Goal: Transaction & Acquisition: Book appointment/travel/reservation

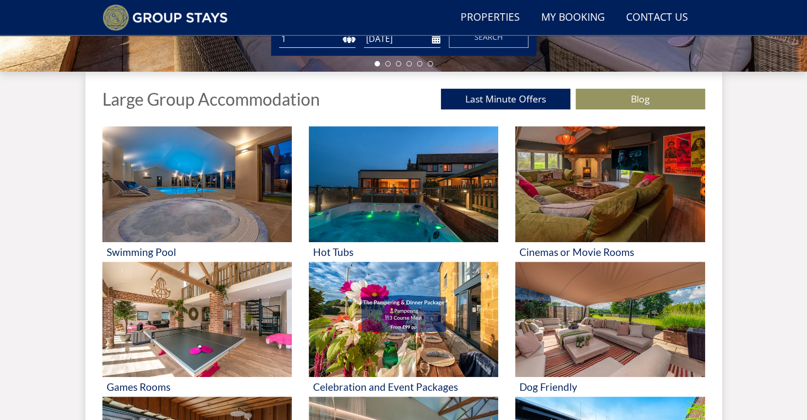
scroll to position [357, 0]
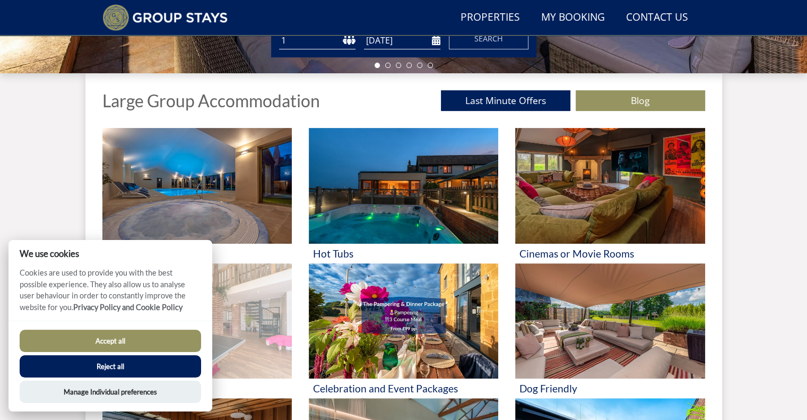
click at [247, 332] on img at bounding box center [196, 321] width 189 height 116
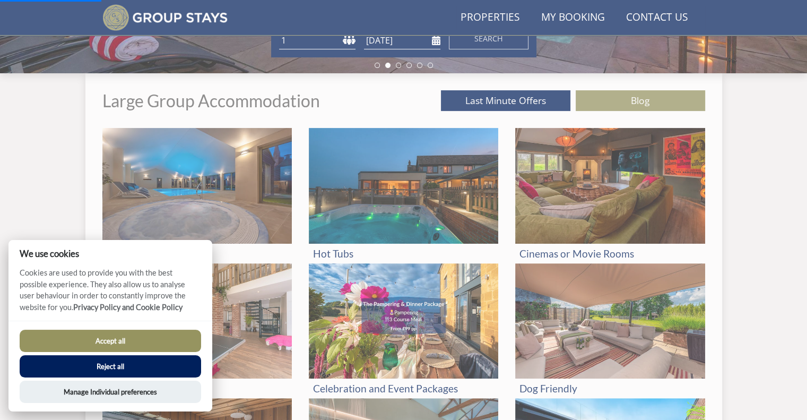
click at [134, 369] on button "Reject all" at bounding box center [110, 366] width 181 height 22
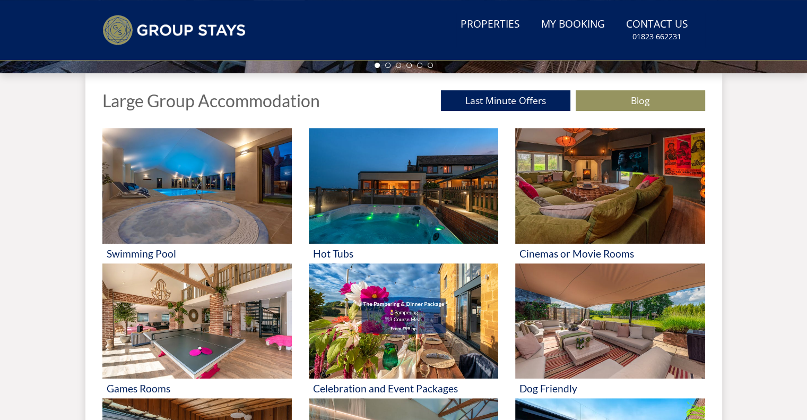
click at [96, 278] on div "Swimming Pool Hot Tubs Cinemas or Movie Rooms Games Rooms Celebration and Event…" at bounding box center [403, 330] width 637 height 405
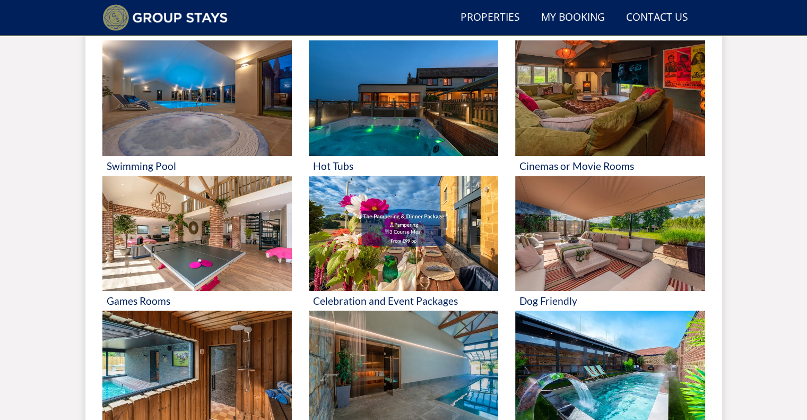
scroll to position [378, 0]
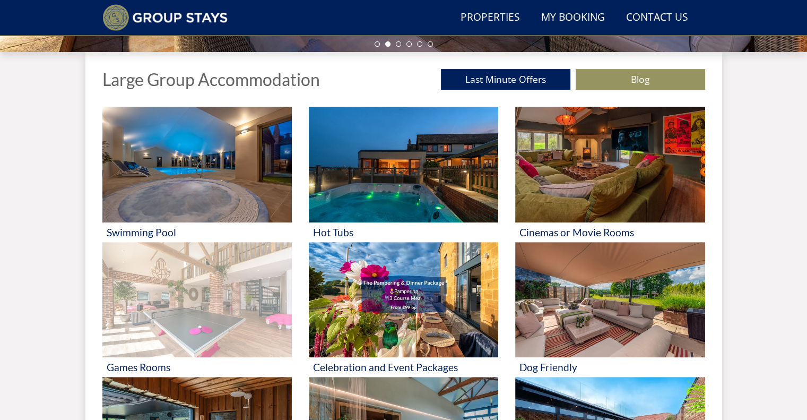
click at [133, 373] on div "Games Rooms" at bounding box center [196, 367] width 189 height 20
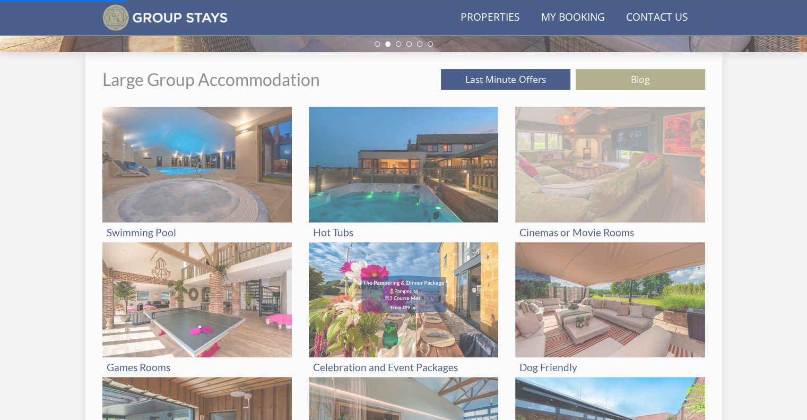
click at [589, 173] on img at bounding box center [609, 165] width 189 height 116
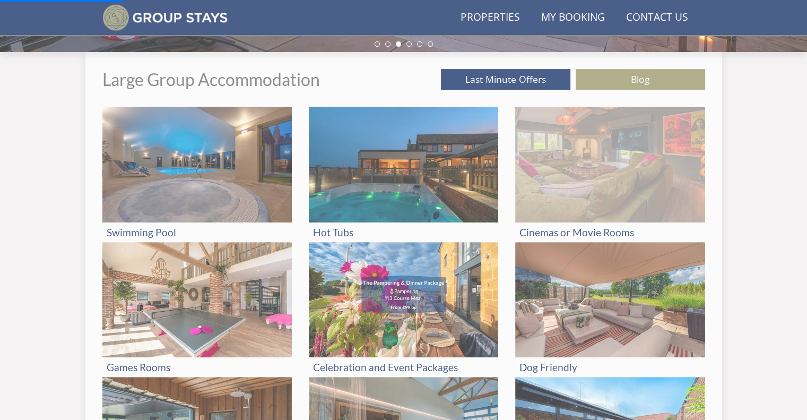
click at [584, 237] on h3 "Cinemas or Movie Rooms" at bounding box center [609, 232] width 181 height 11
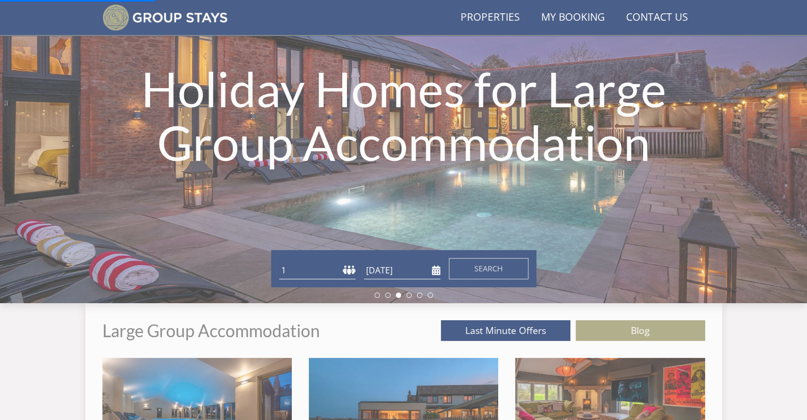
scroll to position [202, 0]
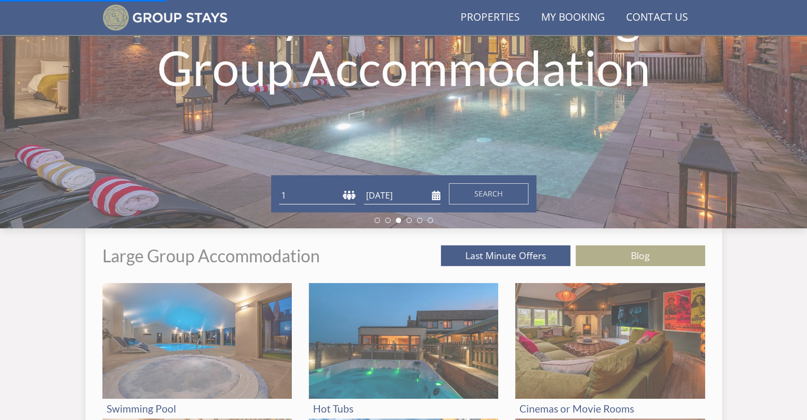
click at [293, 186] on form "Guests 1 2 3 4 5 6 7 8 9 10 11 12 13 14 15 16 17 18 19 20 21 22 23 24 25 26 27 …" at bounding box center [403, 193] width 249 height 21
click at [292, 190] on select "1 2 3 4 5 6 7 8 9 10 11 12 13 14 15 16 17 18 19 20 21 22 23 24 25 26 27 28 29 3…" at bounding box center [317, 196] width 76 height 18
select select "14"
click at [279, 187] on select "1 2 3 4 5 6 7 8 9 10 11 12 13 14 15 16 17 18 19 20 21 22 23 24 25 26 27 28 29 3…" at bounding box center [317, 196] width 76 height 18
click at [384, 192] on input "[DATE]" at bounding box center [402, 196] width 76 height 18
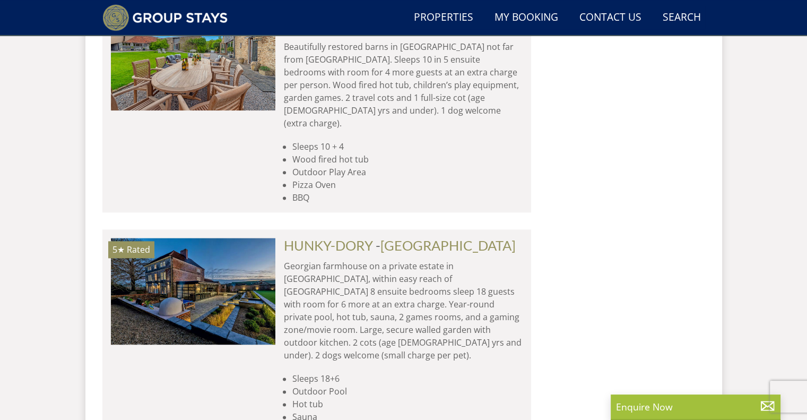
scroll to position [1383, 0]
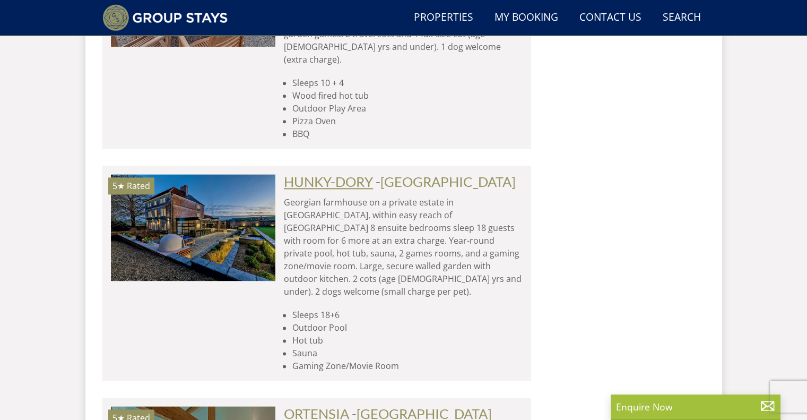
click at [343, 174] on link "HUNKY-DORY" at bounding box center [328, 182] width 89 height 16
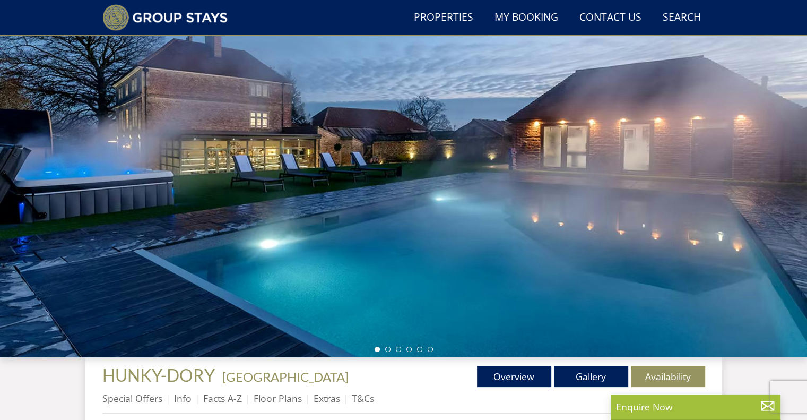
scroll to position [94, 0]
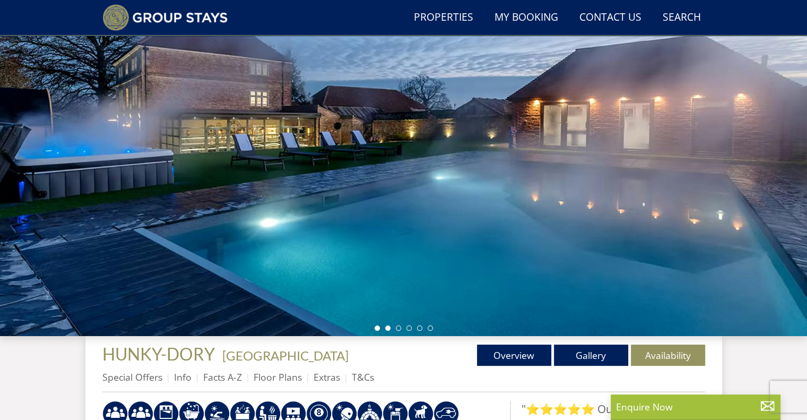
click at [389, 326] on li at bounding box center [387, 327] width 5 height 5
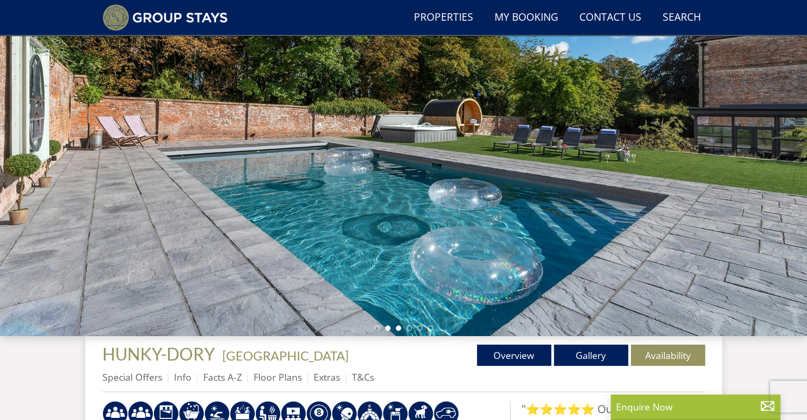
click at [401, 327] on li at bounding box center [398, 327] width 5 height 5
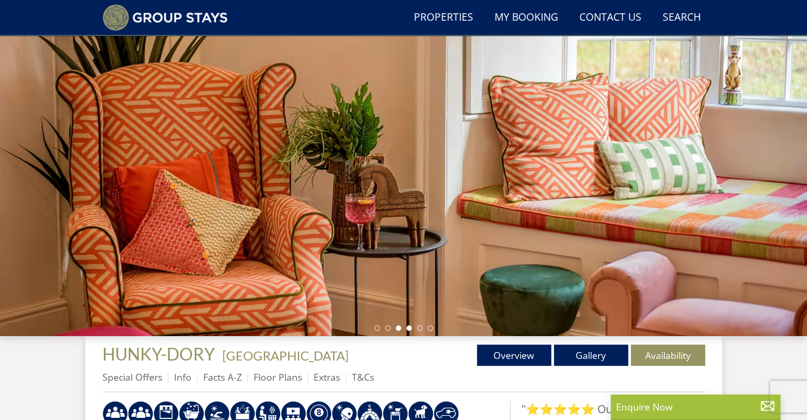
click at [410, 329] on li at bounding box center [408, 327] width 5 height 5
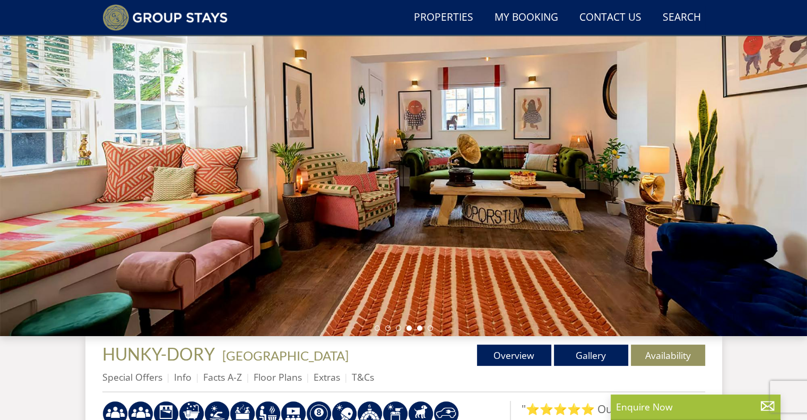
click at [419, 328] on li at bounding box center [419, 327] width 5 height 5
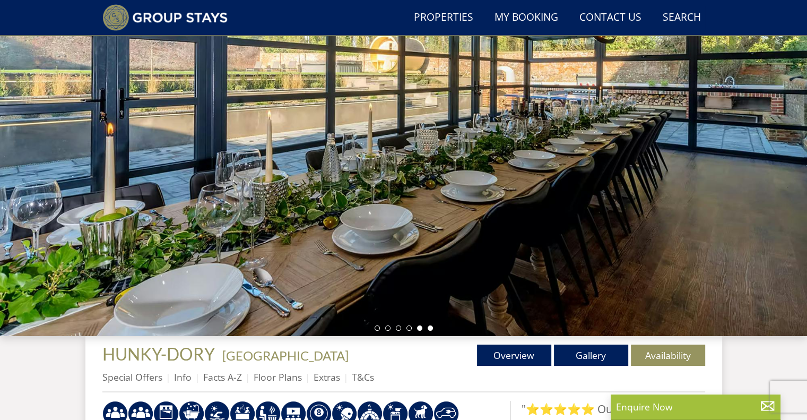
click at [429, 327] on li at bounding box center [430, 327] width 5 height 5
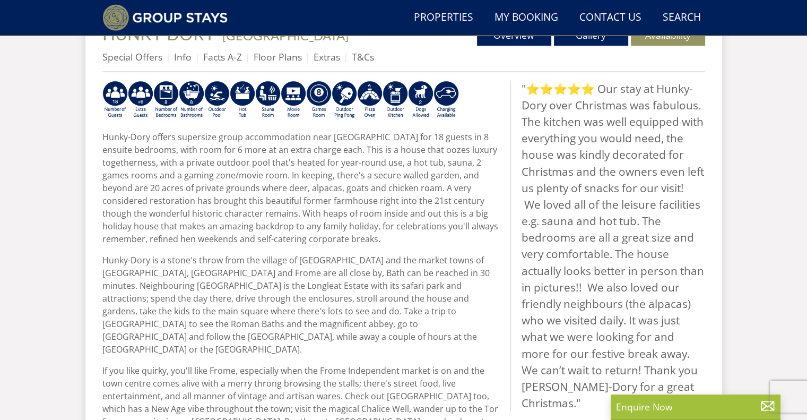
scroll to position [413, 0]
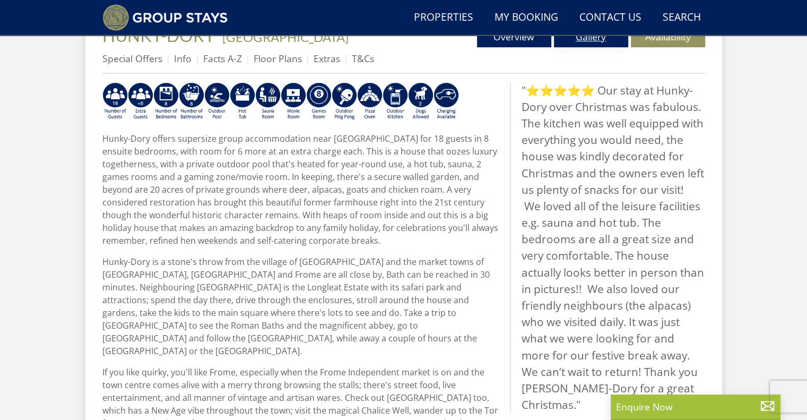
click at [587, 38] on link "Gallery" at bounding box center [591, 36] width 74 height 21
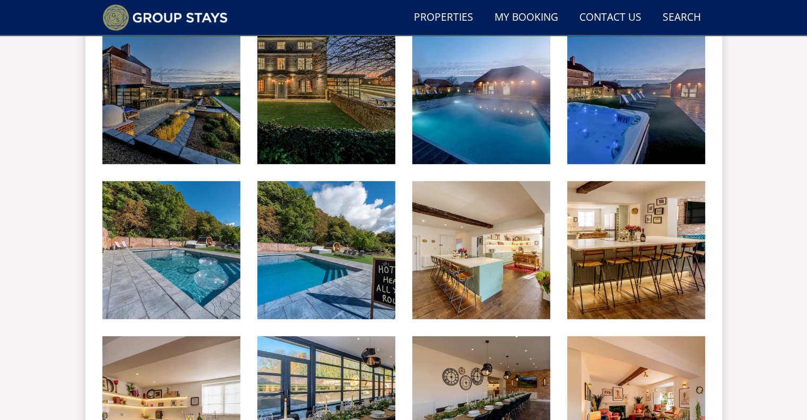
scroll to position [470, 0]
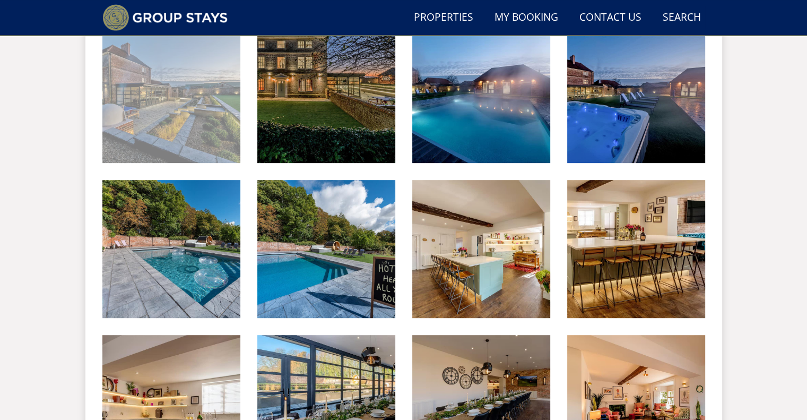
click at [178, 126] on img at bounding box center [171, 94] width 138 height 138
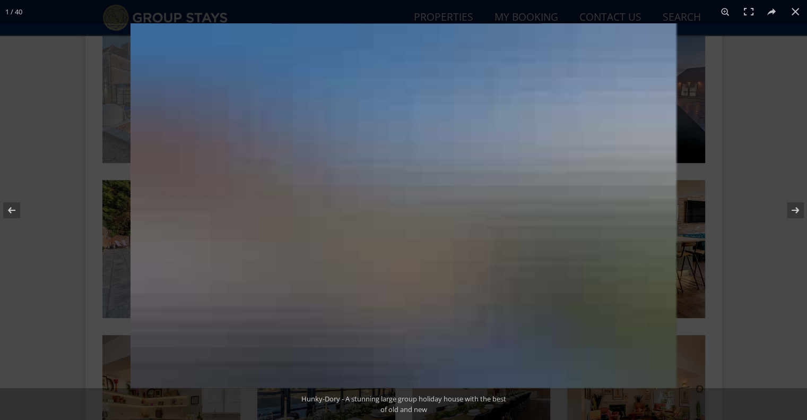
click at [178, 126] on div at bounding box center [534, 233] width 807 height 420
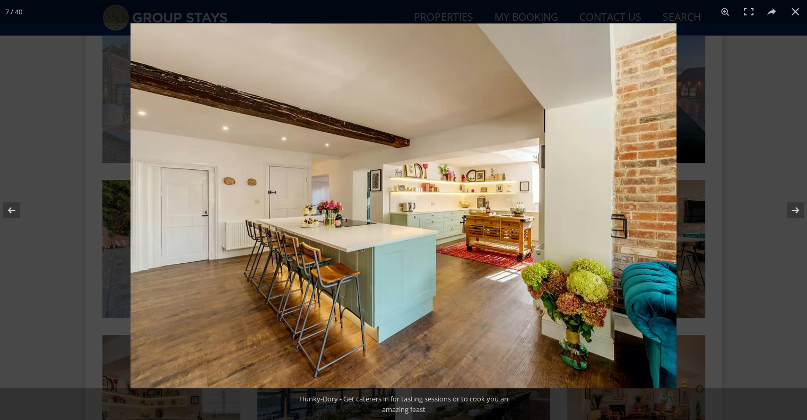
scroll to position [491, 0]
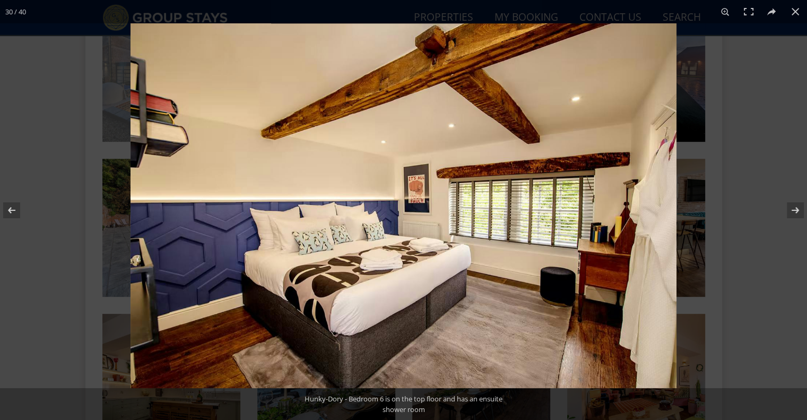
click at [178, 126] on img at bounding box center [404, 205] width 546 height 365
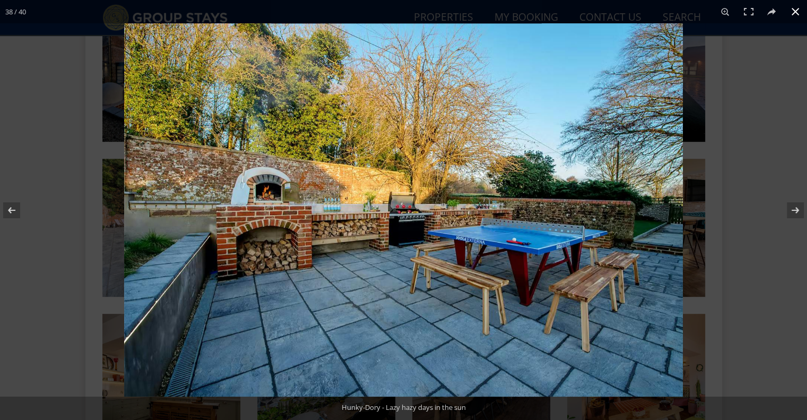
click at [792, 12] on button at bounding box center [795, 11] width 23 height 23
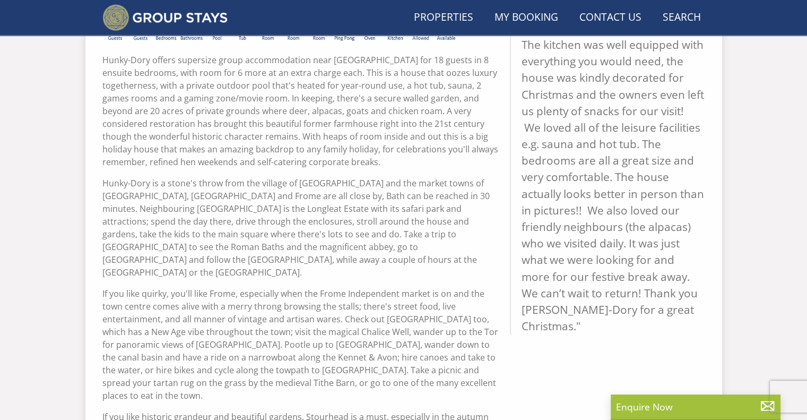
scroll to position [413, 0]
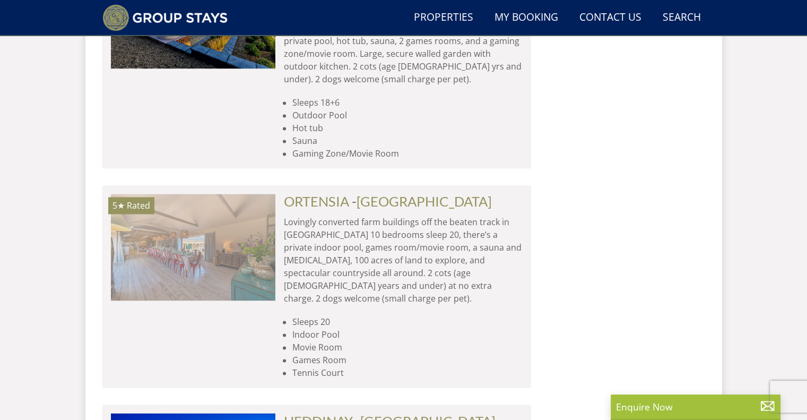
scroll to position [0, 1647]
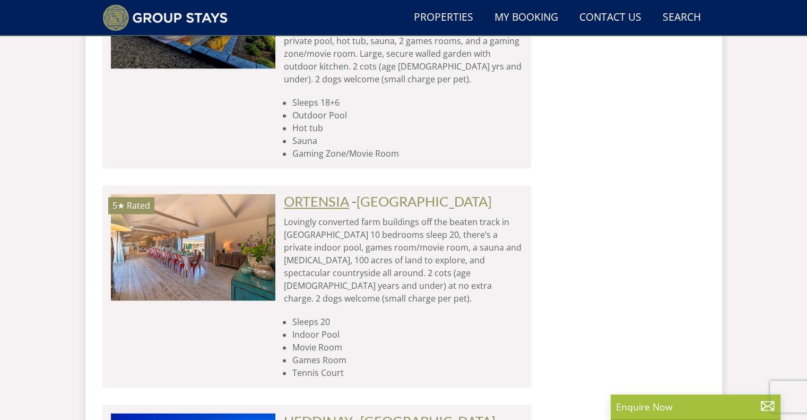
click at [321, 193] on link "ORTENSIA" at bounding box center [316, 201] width 65 height 16
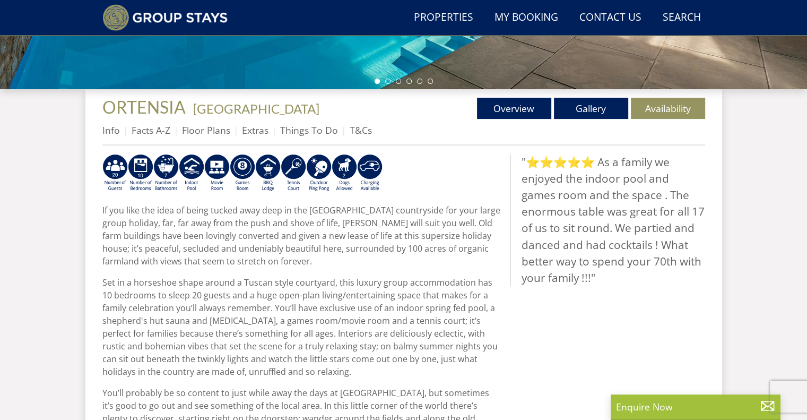
scroll to position [340, 0]
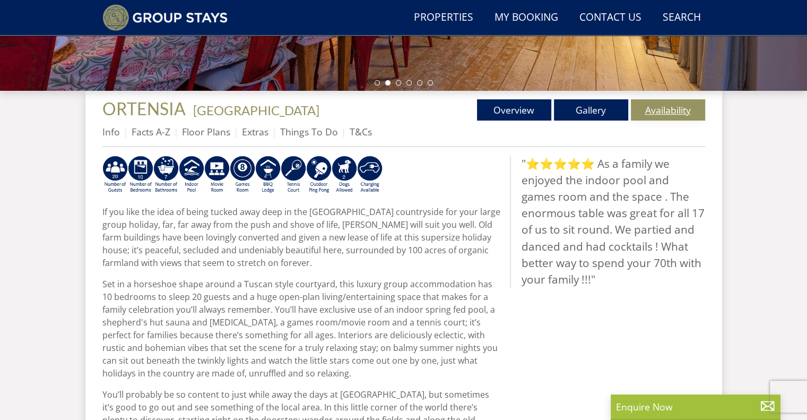
click at [669, 108] on link "Availability" at bounding box center [668, 109] width 74 height 21
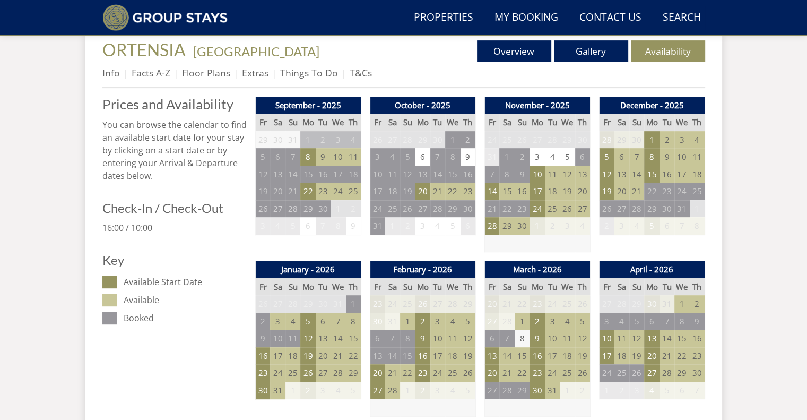
scroll to position [396, 0]
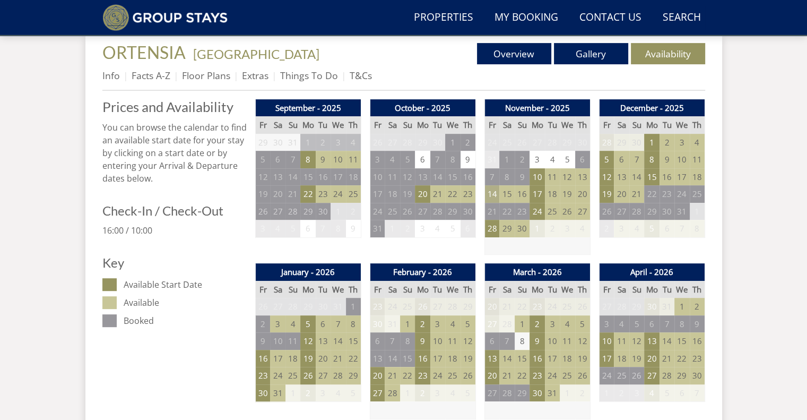
click at [492, 195] on td "14" at bounding box center [491, 194] width 15 height 18
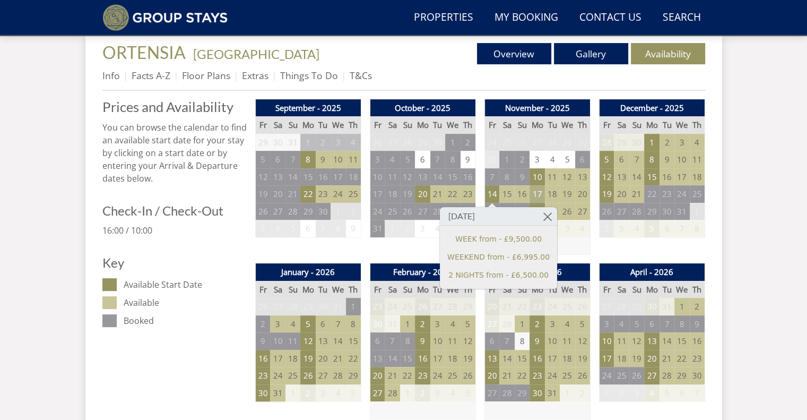
click at [539, 192] on td "17" at bounding box center [537, 194] width 15 height 18
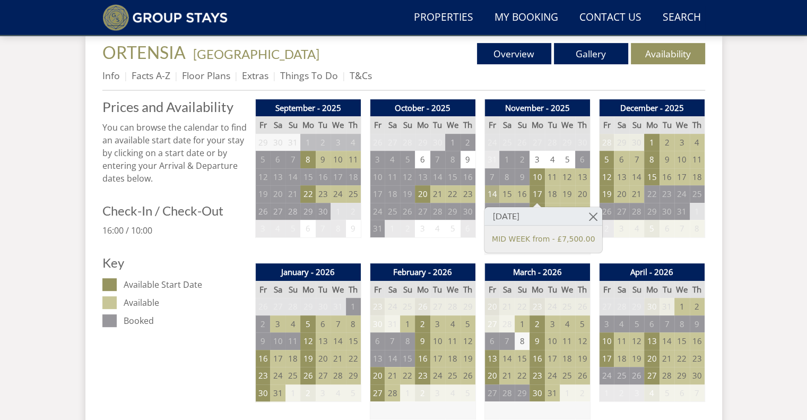
click at [497, 198] on td "14" at bounding box center [491, 194] width 15 height 18
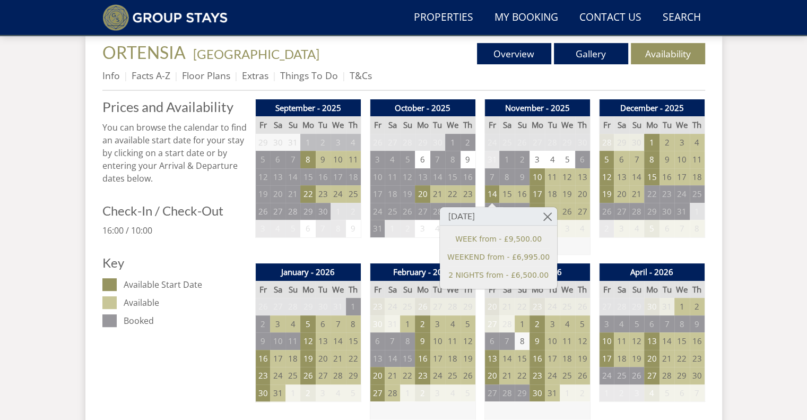
click at [582, 178] on td "13" at bounding box center [582, 177] width 15 height 18
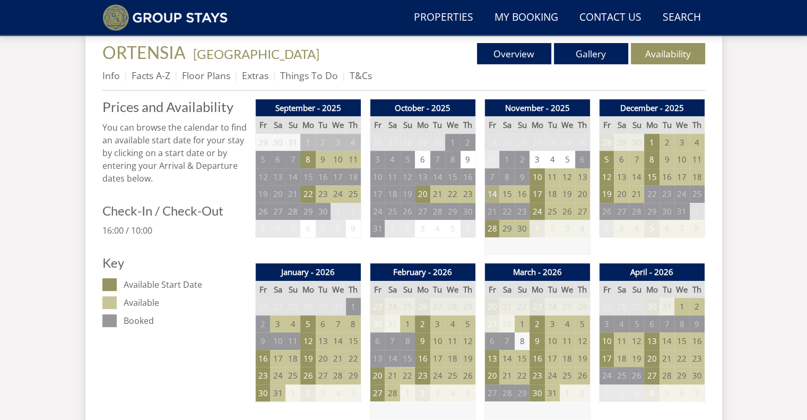
click at [495, 196] on td "14" at bounding box center [491, 194] width 15 height 18
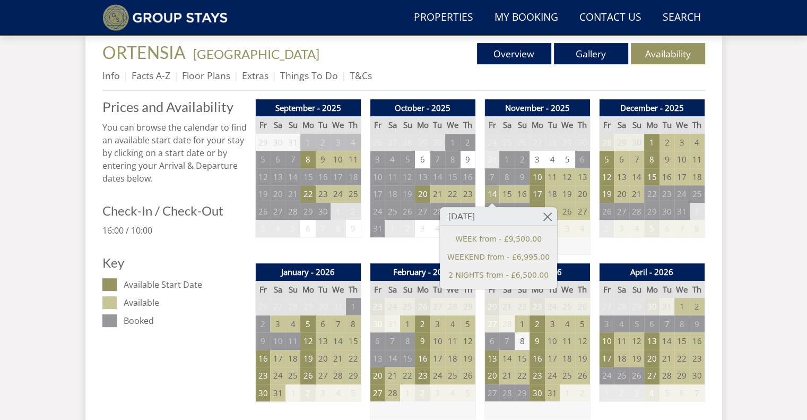
click at [495, 190] on td "14" at bounding box center [491, 194] width 15 height 18
click at [541, 194] on td "17" at bounding box center [537, 194] width 15 height 18
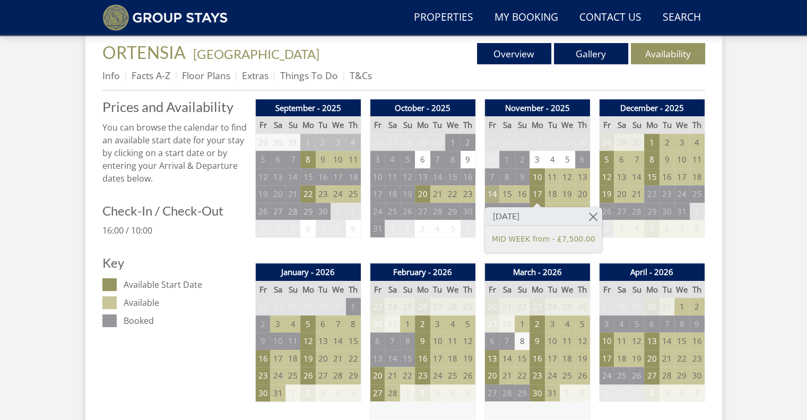
click at [495, 192] on td "14" at bounding box center [491, 194] width 15 height 18
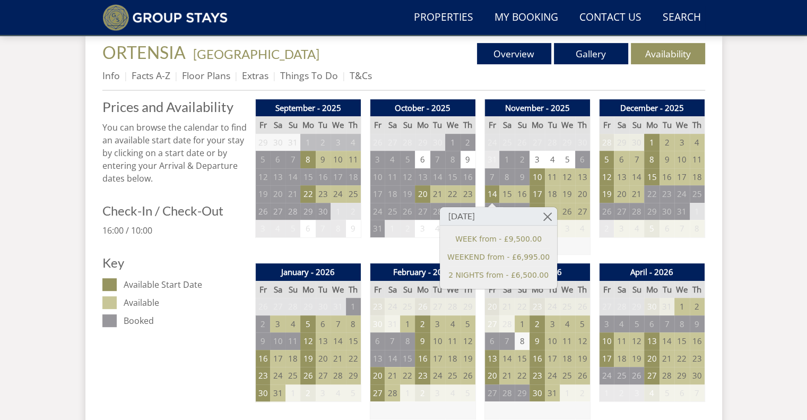
click at [565, 229] on td "3" at bounding box center [567, 229] width 15 height 18
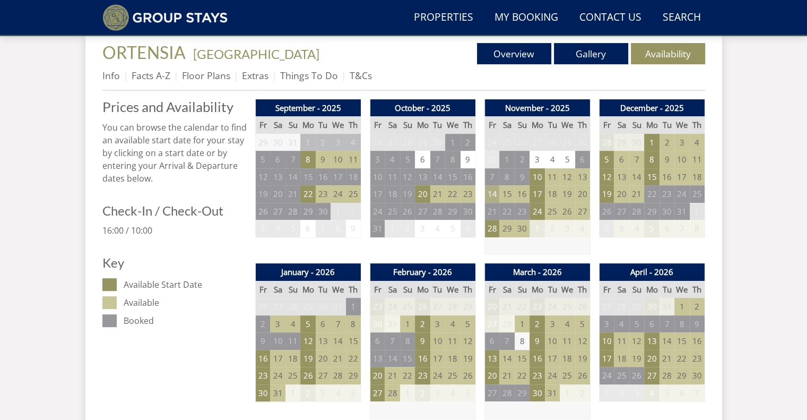
click at [490, 193] on td "14" at bounding box center [491, 194] width 15 height 18
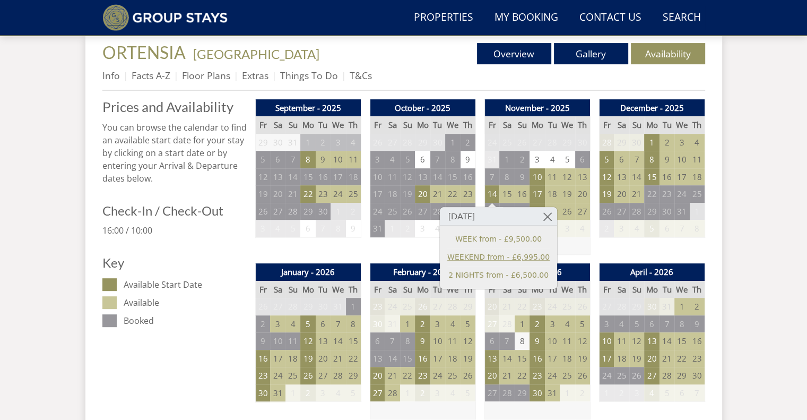
click at [475, 254] on link "WEEKEND from - £6,995.00" at bounding box center [498, 257] width 102 height 11
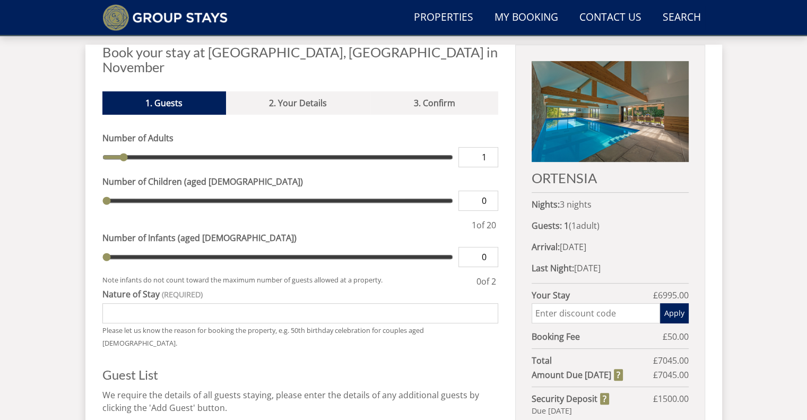
scroll to position [425, 0]
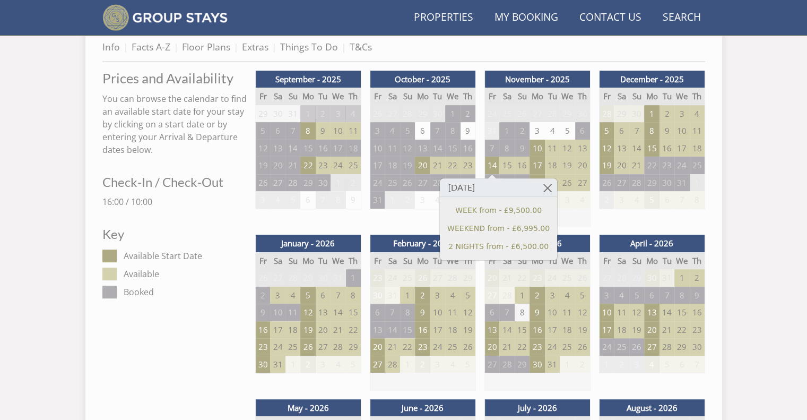
scroll to position [396, 0]
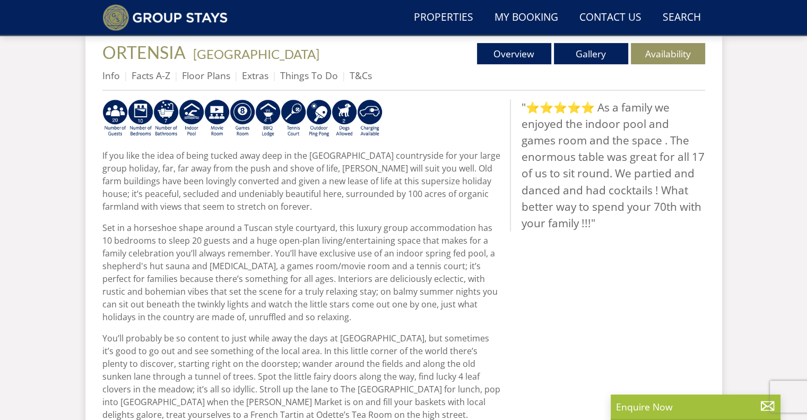
scroll to position [340, 0]
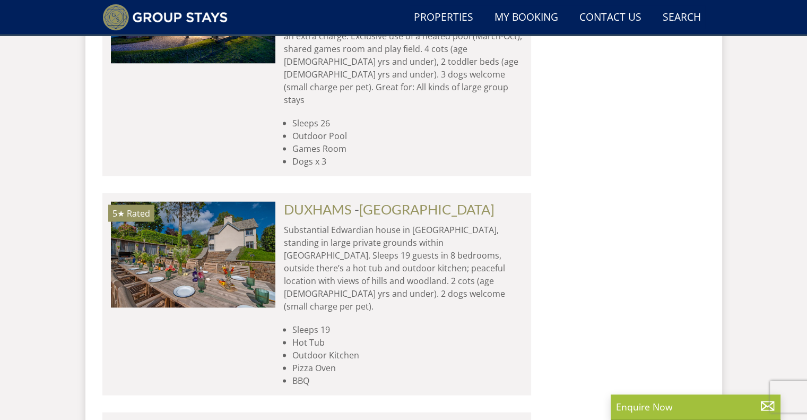
scroll to position [2189, 0]
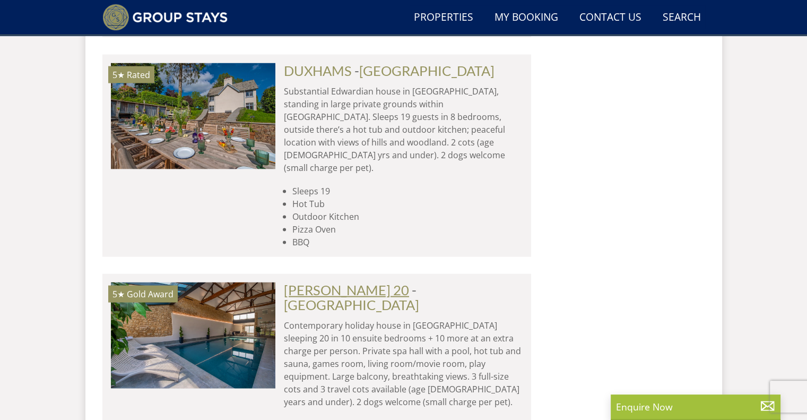
click at [298, 282] on link "[PERSON_NAME] 20" at bounding box center [346, 290] width 125 height 16
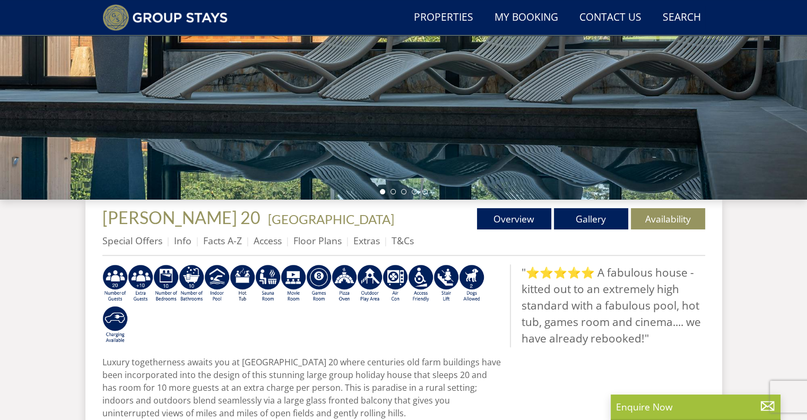
scroll to position [227, 0]
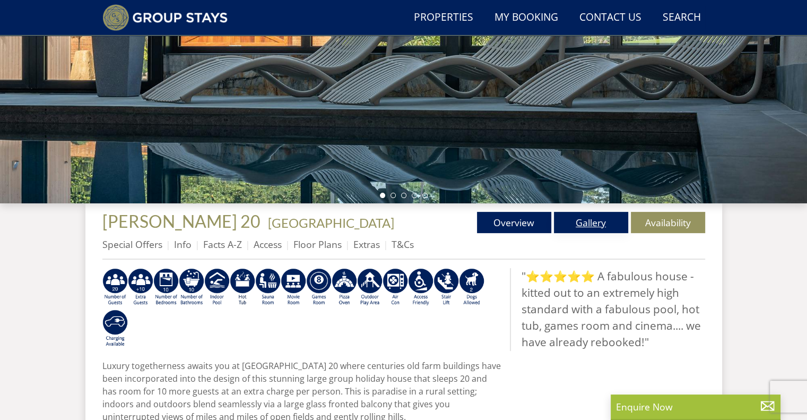
click at [587, 227] on link "Gallery" at bounding box center [591, 222] width 74 height 21
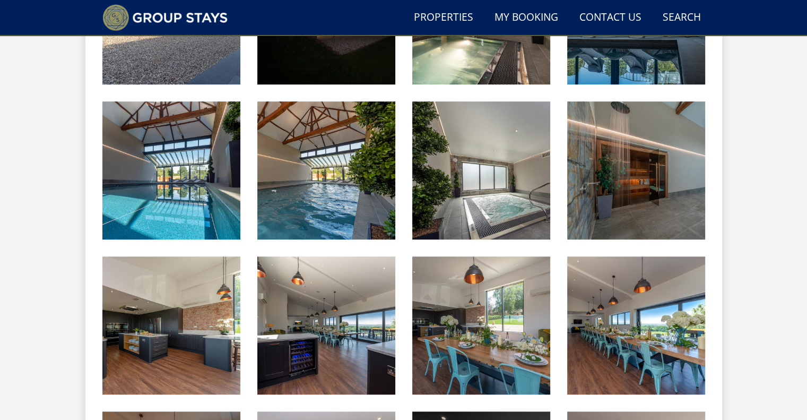
scroll to position [725, 0]
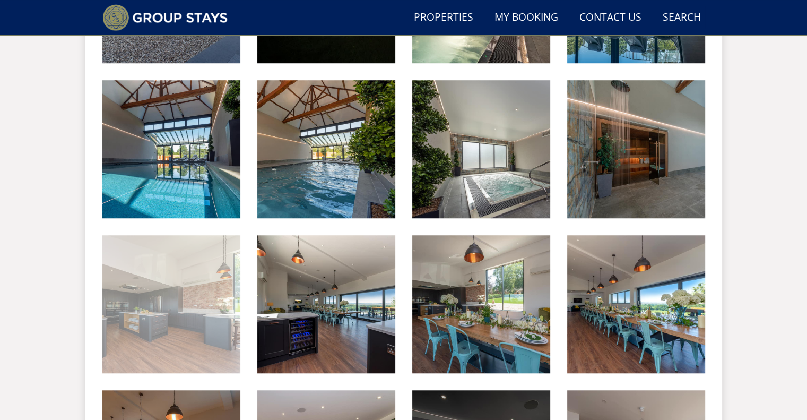
click at [186, 288] on img at bounding box center [171, 304] width 138 height 138
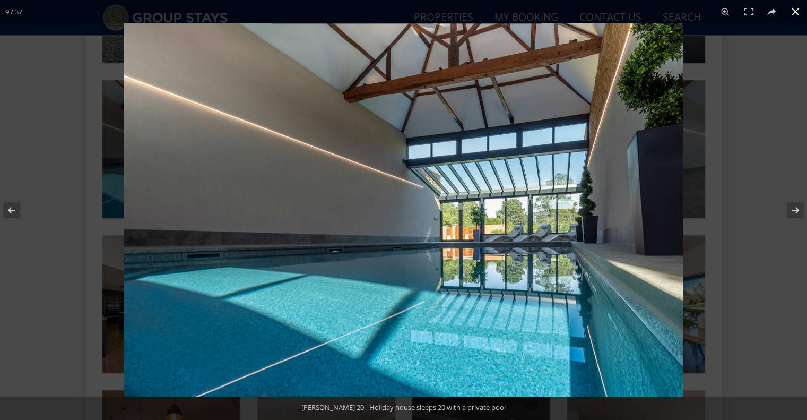
click at [798, 12] on button at bounding box center [795, 11] width 23 height 23
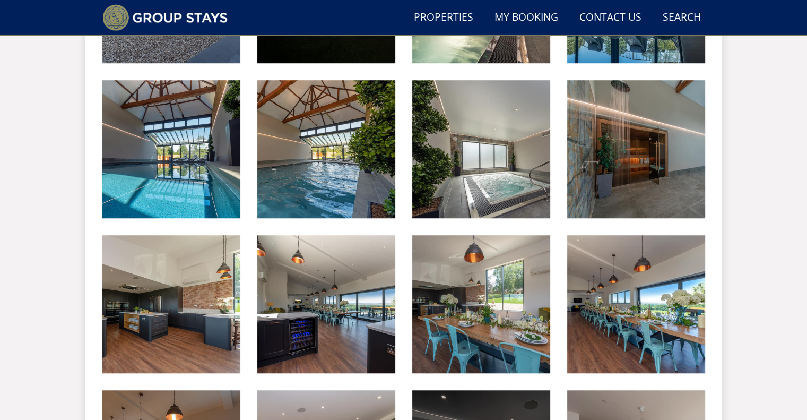
click at [743, 138] on div "Search Menu Properties My Booking Contact Us [PHONE_NUMBER] Search Check Availa…" at bounding box center [403, 368] width 807 height 2138
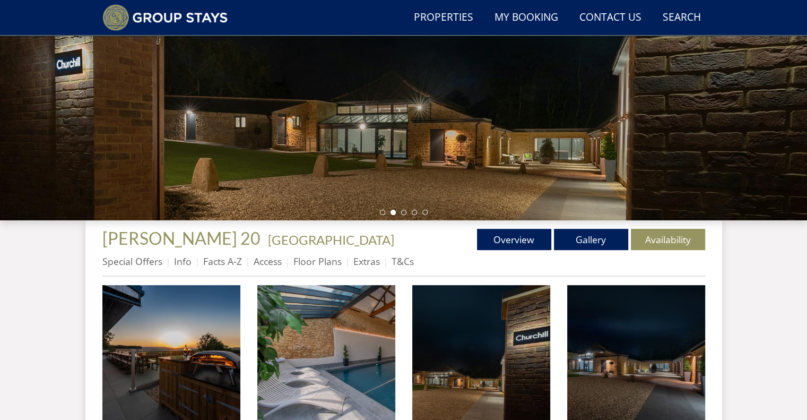
scroll to position [212, 0]
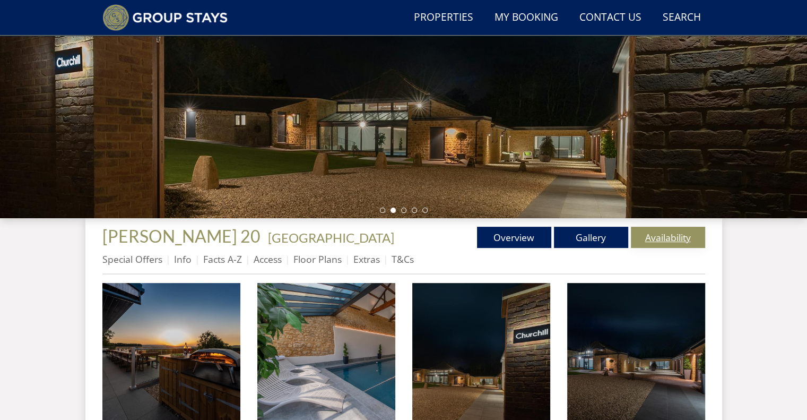
click at [664, 235] on link "Availability" at bounding box center [668, 237] width 74 height 21
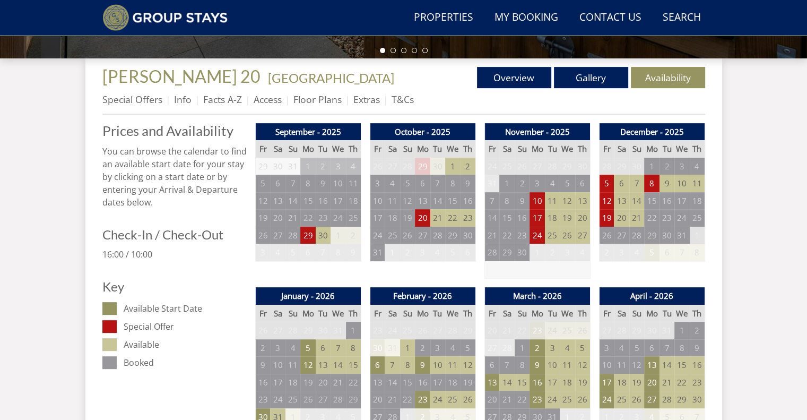
scroll to position [425, 0]
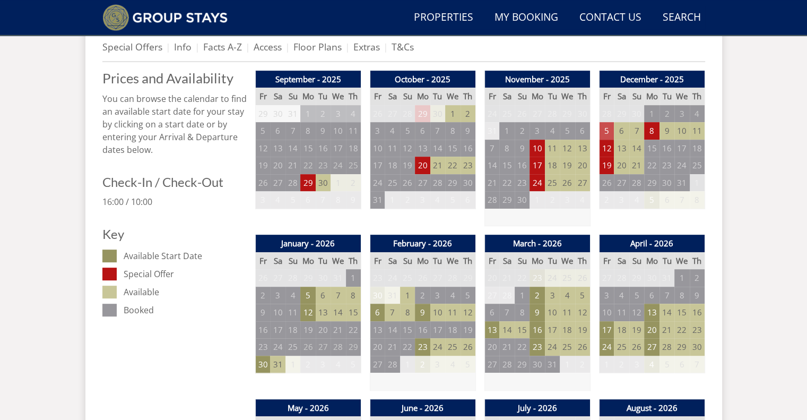
click at [610, 127] on td "5" at bounding box center [606, 131] width 15 height 18
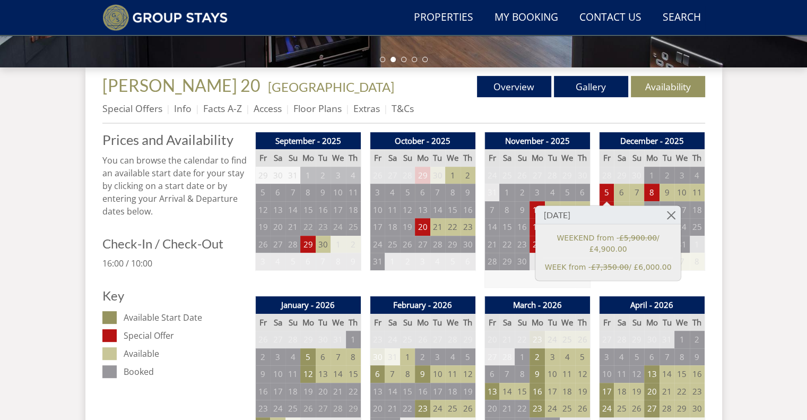
scroll to position [354, 0]
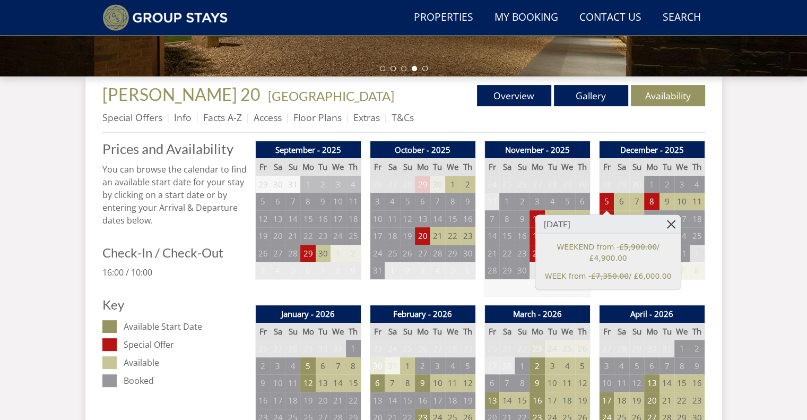
click at [670, 225] on link at bounding box center [671, 223] width 19 height 19
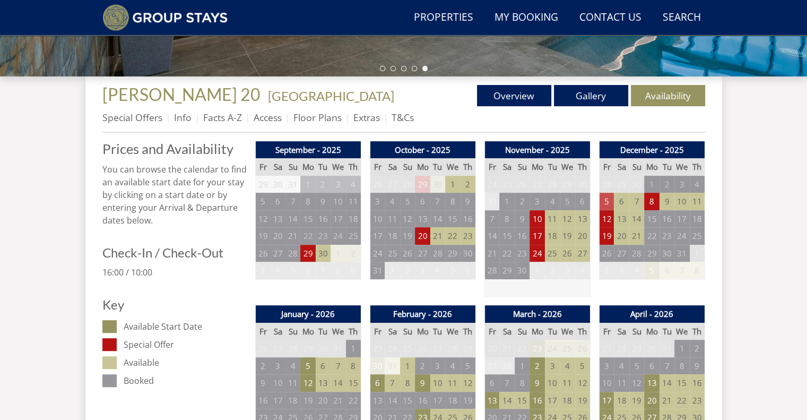
click at [609, 199] on td "5" at bounding box center [606, 202] width 15 height 18
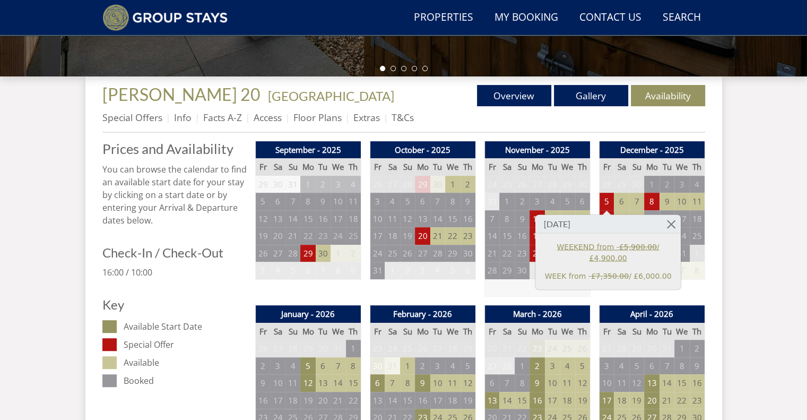
click at [586, 246] on link "WEEKEND from - £5,900.00 / £4,900.00" at bounding box center [608, 252] width 131 height 22
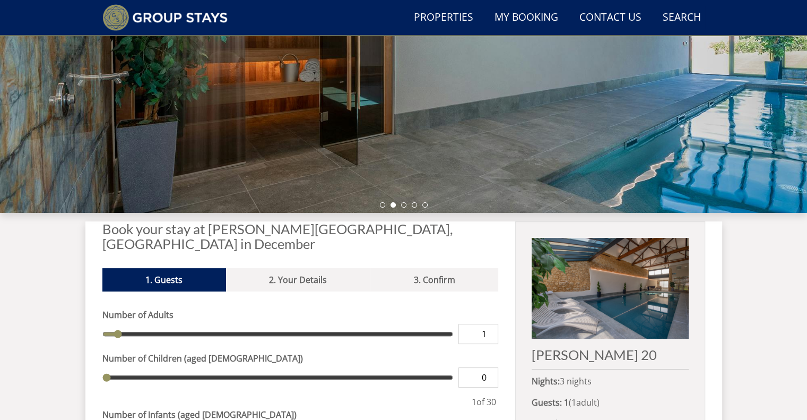
scroll to position [131, 0]
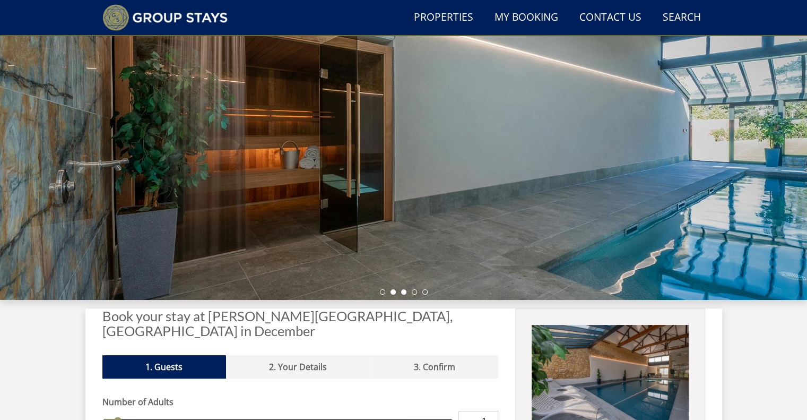
click at [403, 289] on li at bounding box center [403, 291] width 5 height 5
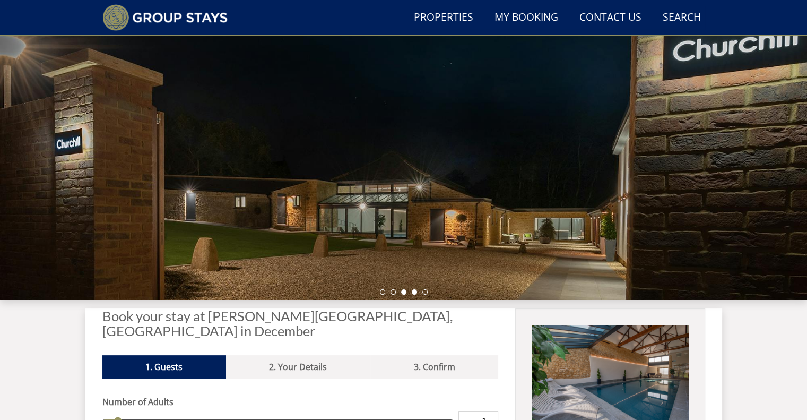
drag, startPoint x: 414, startPoint y: 298, endPoint x: 415, endPoint y: 292, distance: 5.3
click at [415, 292] on div "Guests 1 2 3 4 5 6 7 8 9 10 11 12 13 14 15 16 17 18 19 20 21 22 23 24 25 26 27 …" at bounding box center [403, 113] width 807 height 371
click at [415, 292] on li at bounding box center [414, 291] width 5 height 5
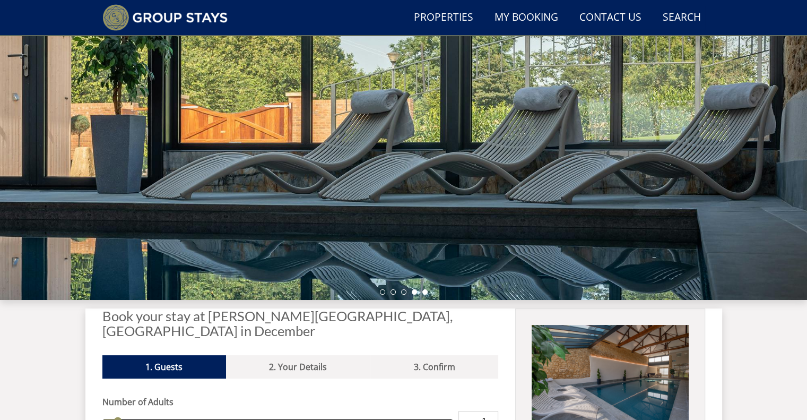
click at [425, 292] on li at bounding box center [424, 291] width 5 height 5
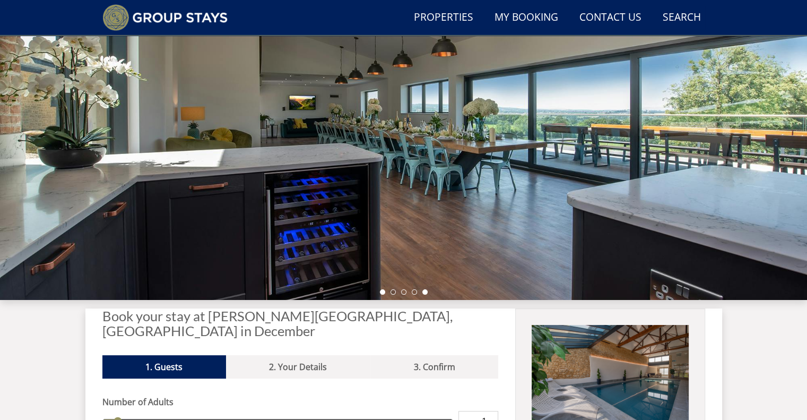
click at [384, 290] on li at bounding box center [382, 291] width 5 height 5
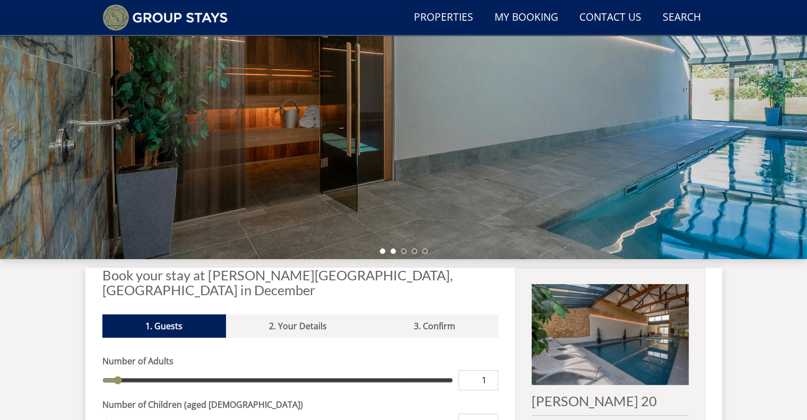
scroll to position [152, 0]
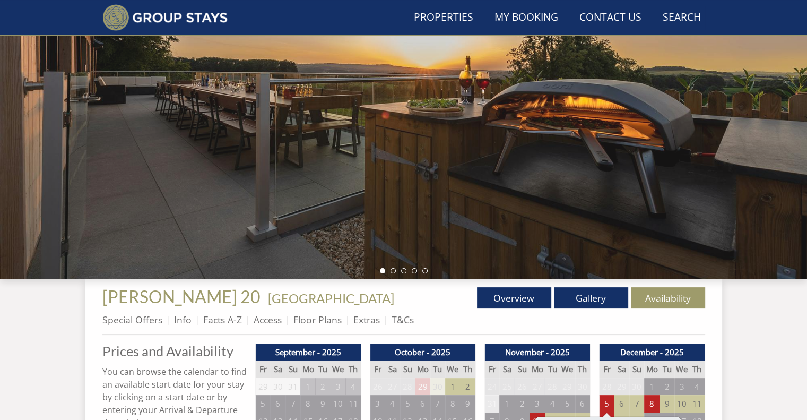
scroll to position [354, 0]
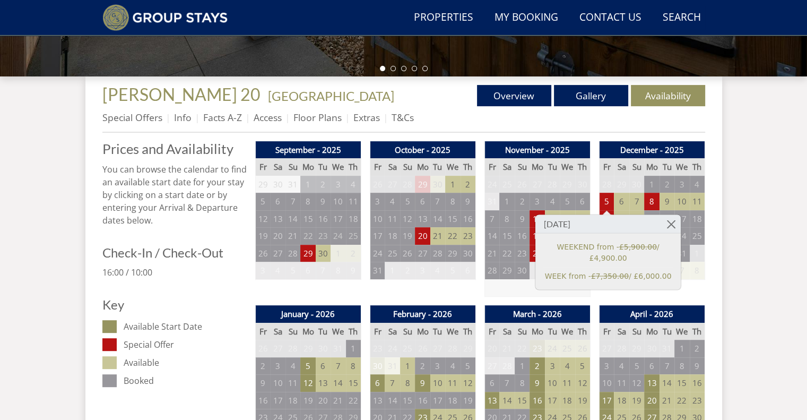
scroll to position [212, 0]
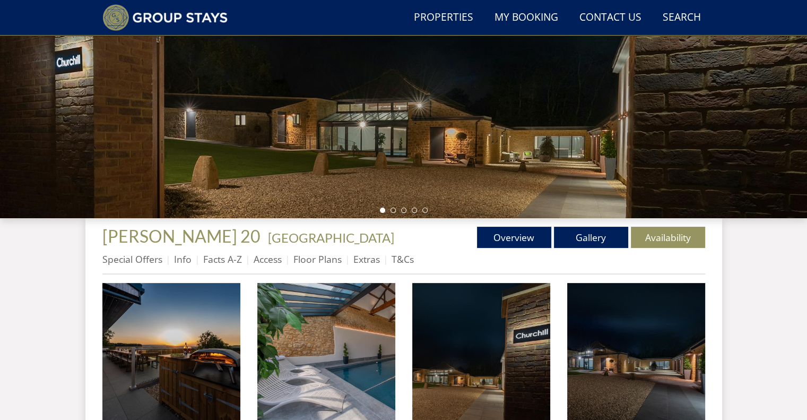
scroll to position [227, 0]
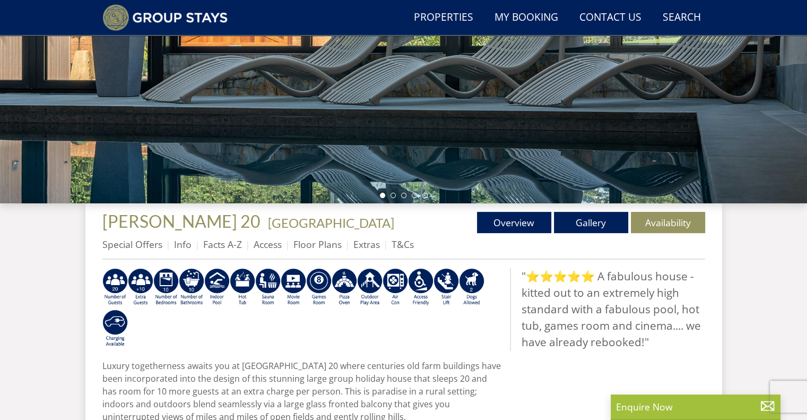
click at [20, 163] on div at bounding box center [403, 17] width 807 height 371
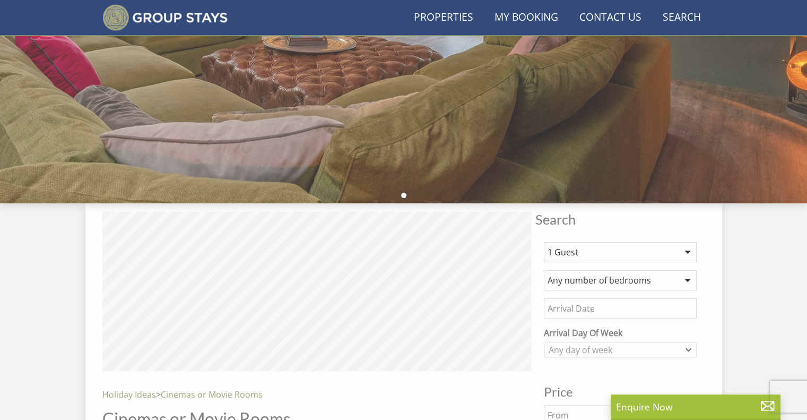
scroll to position [2189, 0]
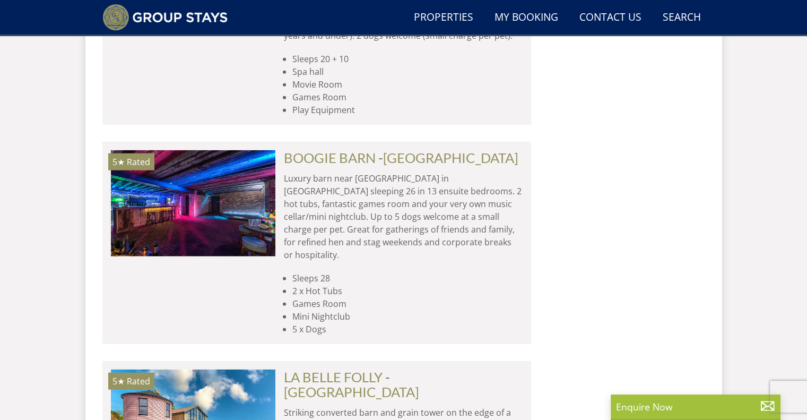
scroll to position [2593, 0]
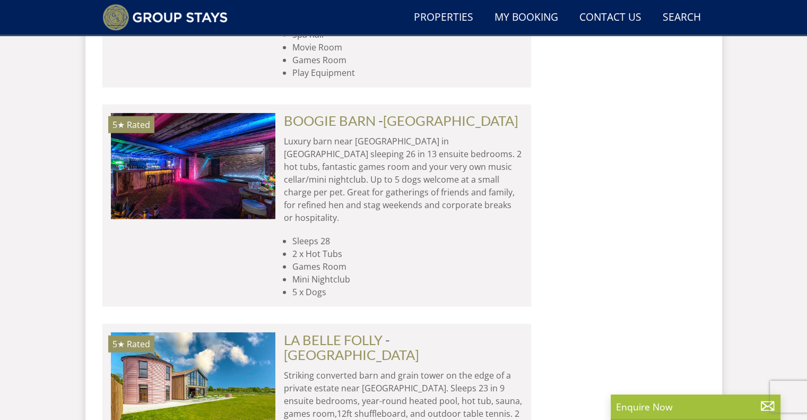
click at [384, 332] on h2 "LA BELLE FOLLY - [GEOGRAPHIC_DATA]" at bounding box center [403, 347] width 239 height 30
click at [350, 332] on link "LA BELLE FOLLY" at bounding box center [333, 340] width 99 height 16
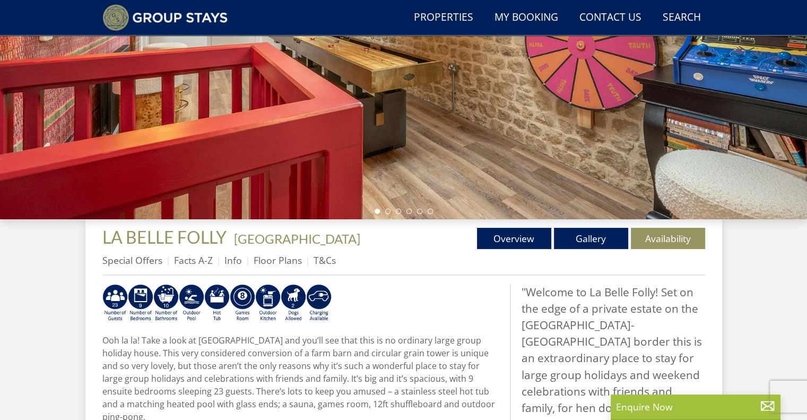
scroll to position [212, 0]
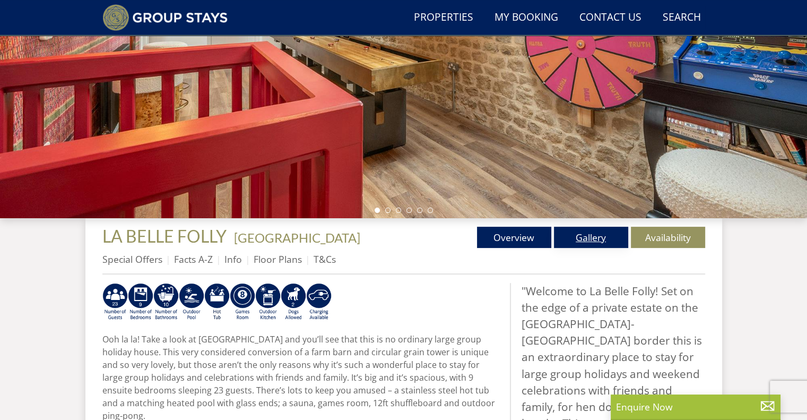
click at [588, 231] on link "Gallery" at bounding box center [591, 237] width 74 height 21
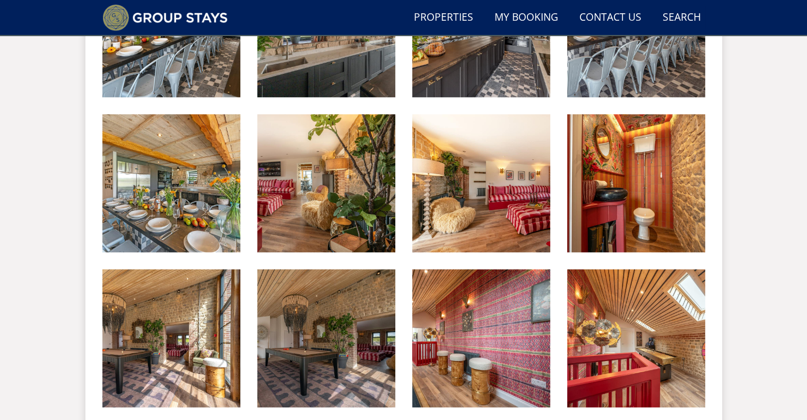
scroll to position [1022, 0]
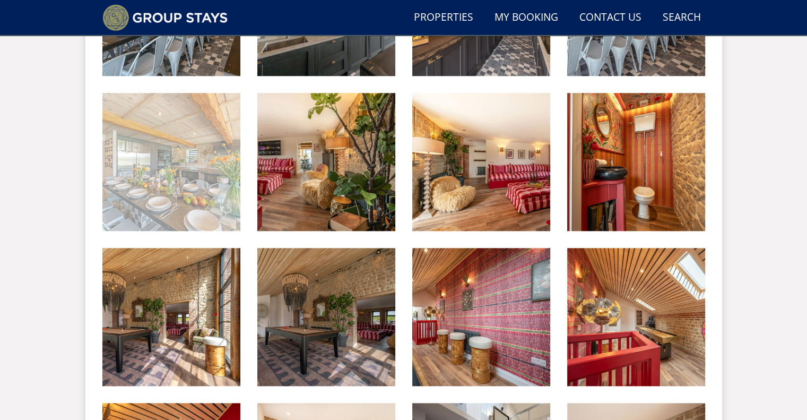
click at [171, 169] on img at bounding box center [171, 162] width 138 height 138
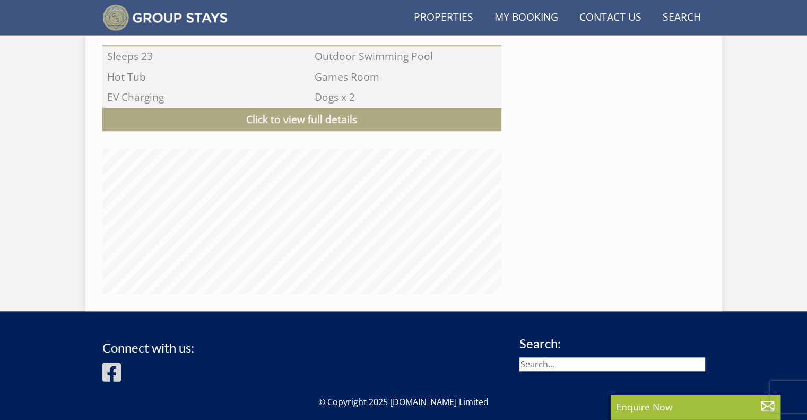
scroll to position [212, 0]
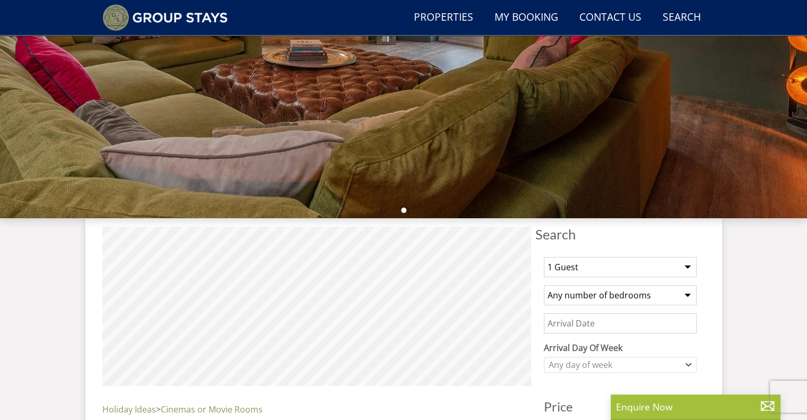
scroll to position [2593, 0]
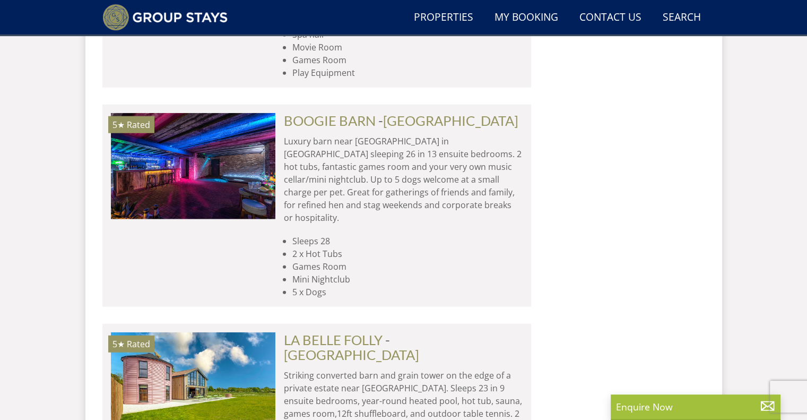
click at [46, 187] on div "Search Menu Properties My Booking Contact Us [PHONE_NUMBER] Search Check Availa…" at bounding box center [403, 57] width 807 height 5252
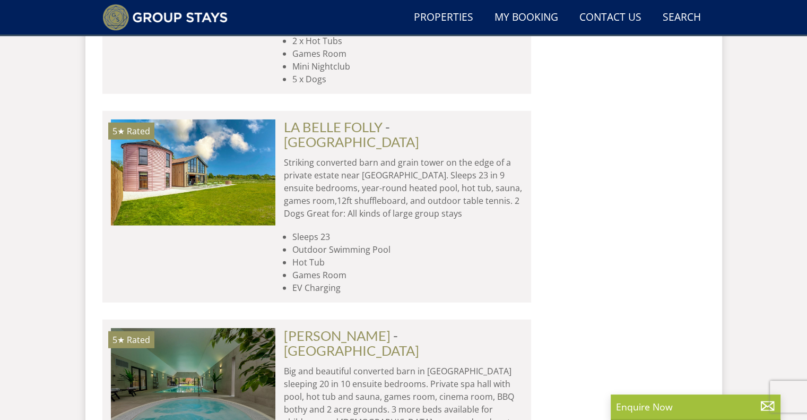
scroll to position [2826, 0]
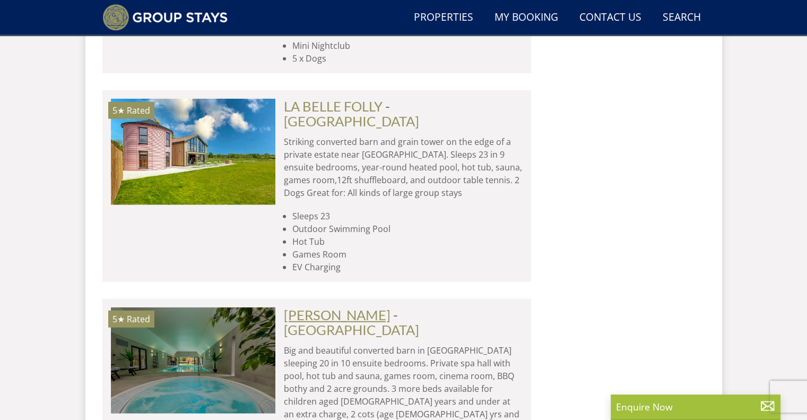
click at [329, 307] on link "[PERSON_NAME]" at bounding box center [337, 315] width 107 height 16
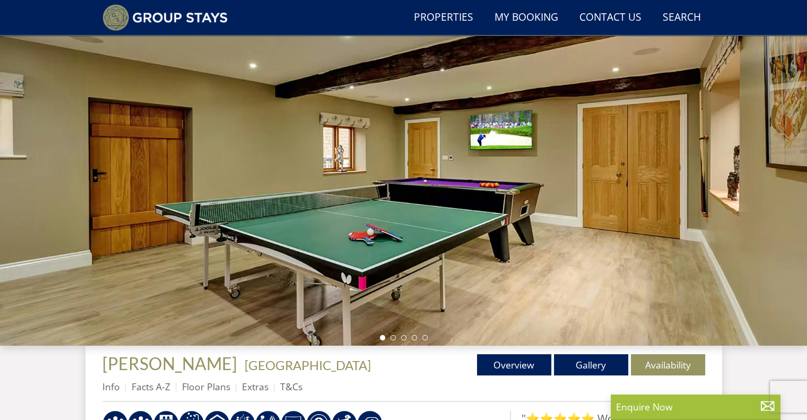
scroll to position [106, 0]
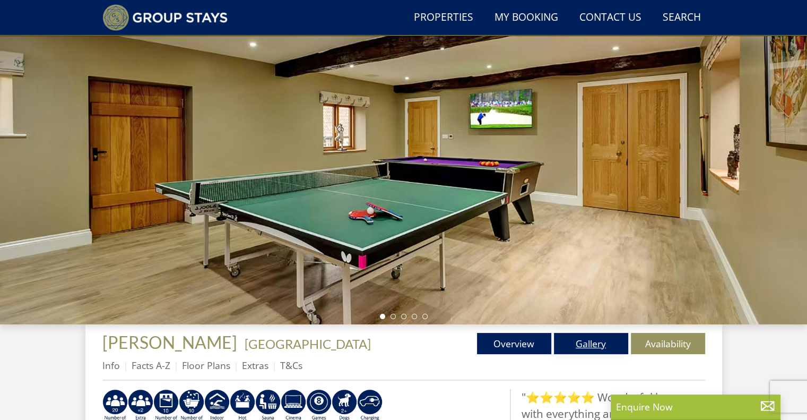
click at [601, 346] on link "Gallery" at bounding box center [591, 343] width 74 height 21
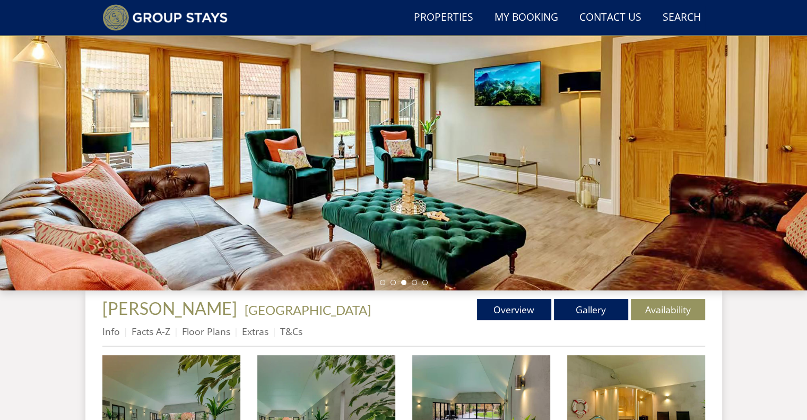
scroll to position [215, 0]
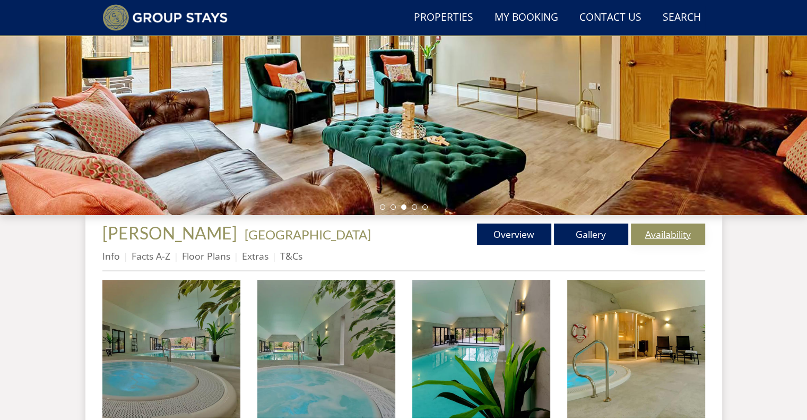
click at [662, 236] on link "Availability" at bounding box center [668, 233] width 74 height 21
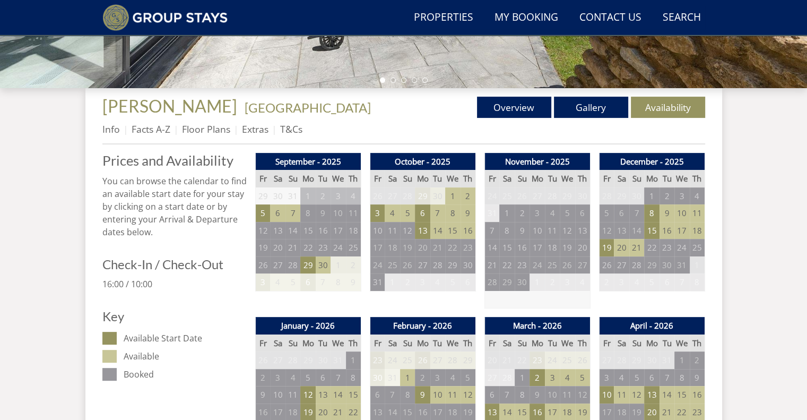
scroll to position [385, 0]
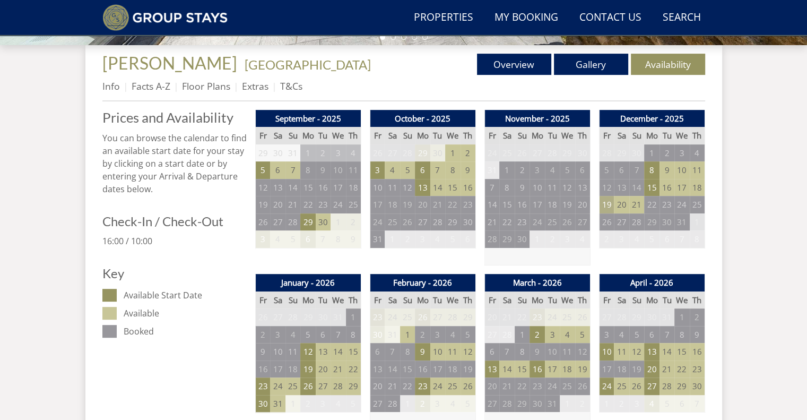
click at [608, 205] on td "19" at bounding box center [606, 205] width 15 height 18
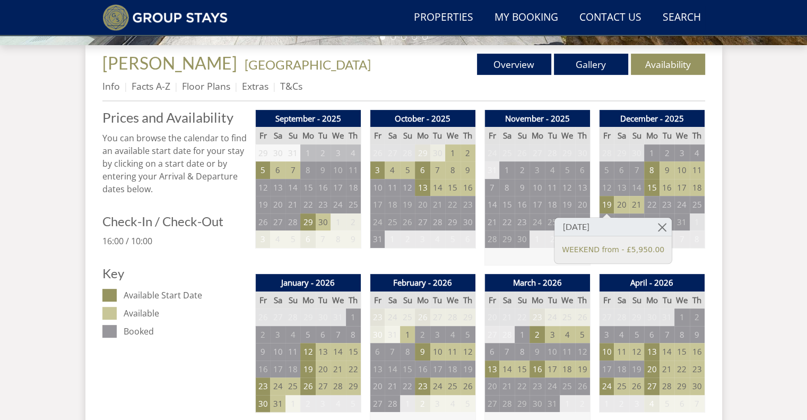
click at [638, 201] on td "21" at bounding box center [636, 205] width 15 height 18
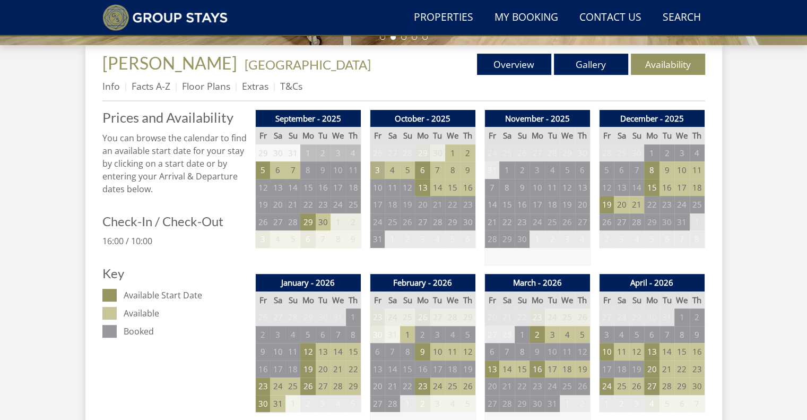
click at [376, 169] on td "3" at bounding box center [377, 170] width 15 height 18
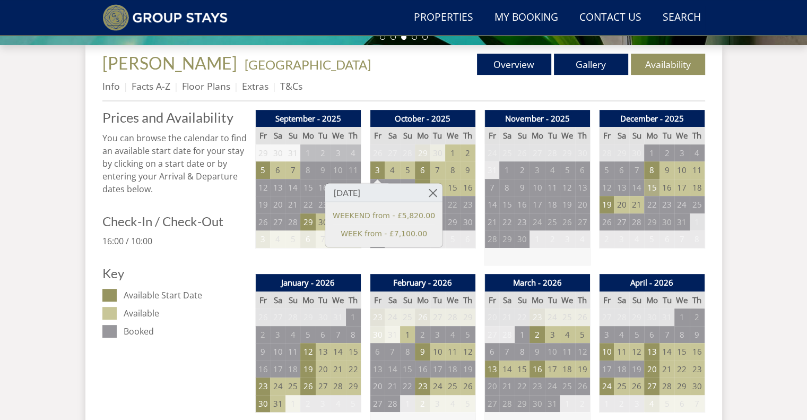
click at [653, 188] on td "15" at bounding box center [651, 188] width 15 height 18
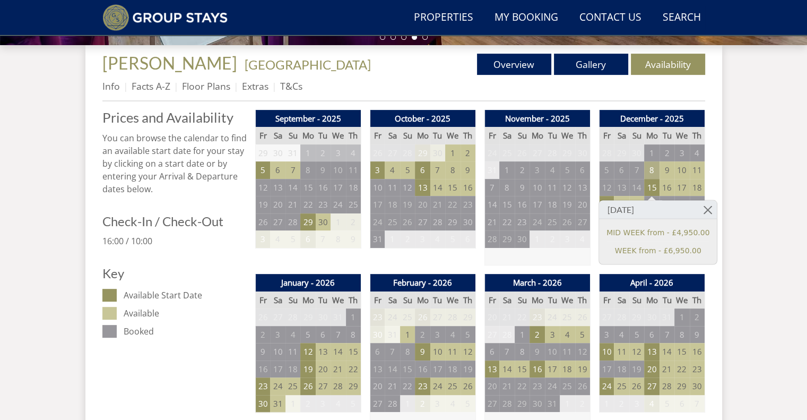
click at [656, 163] on td "8" at bounding box center [651, 170] width 15 height 18
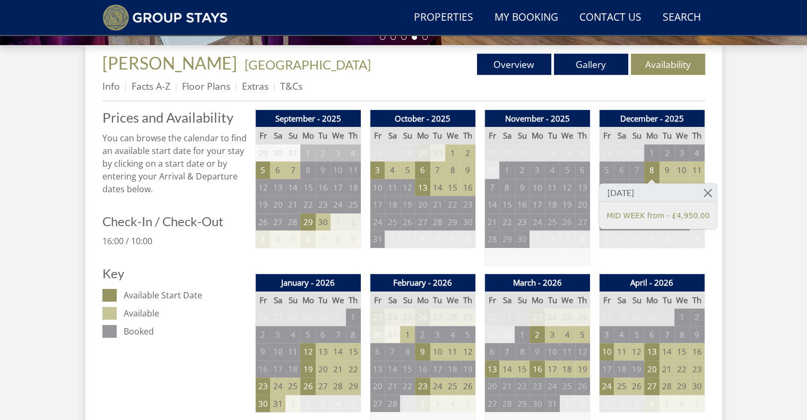
click at [652, 182] on div at bounding box center [651, 180] width 8 height 4
click at [698, 193] on link at bounding box center [707, 192] width 19 height 19
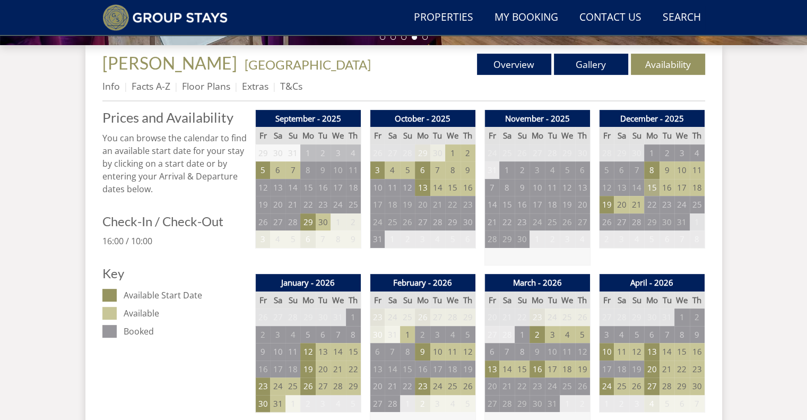
click at [648, 186] on td "15" at bounding box center [651, 188] width 15 height 18
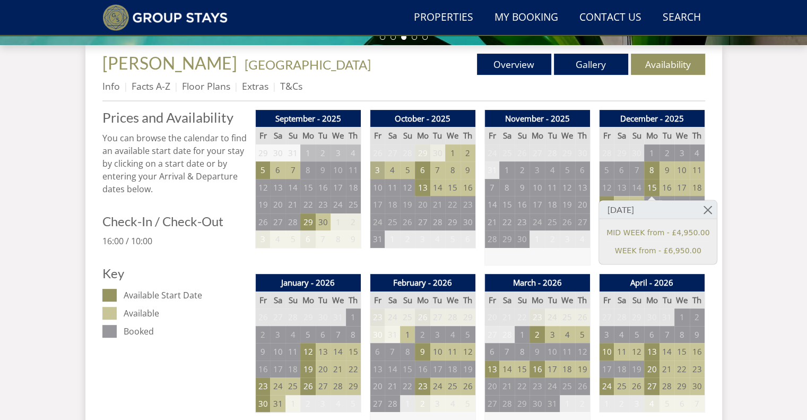
click at [377, 172] on td "3" at bounding box center [377, 170] width 15 height 18
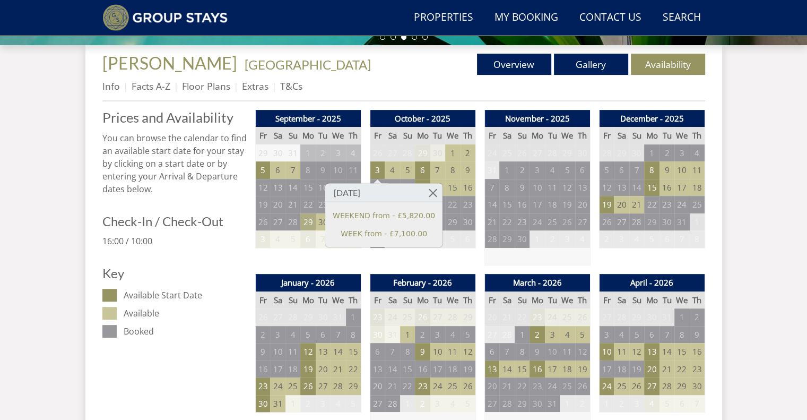
click at [302, 223] on td "29" at bounding box center [307, 222] width 15 height 18
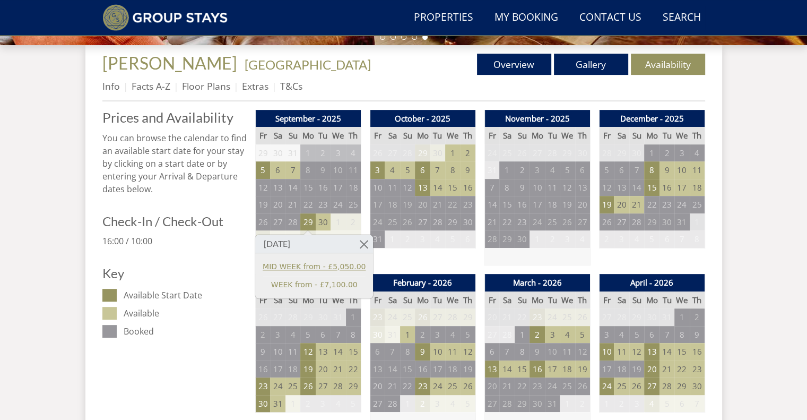
click at [300, 263] on link "MID WEEK from - £5,050.00" at bounding box center [314, 266] width 103 height 11
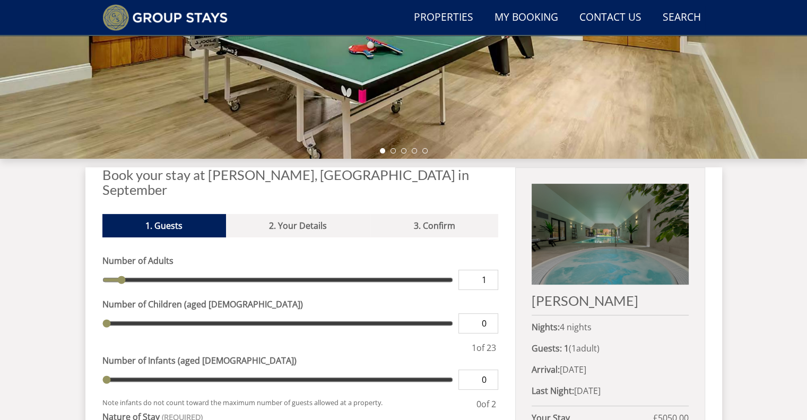
scroll to position [385, 0]
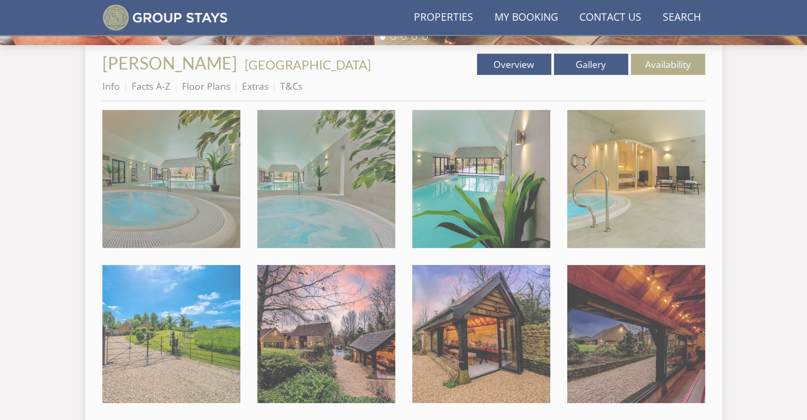
scroll to position [215, 0]
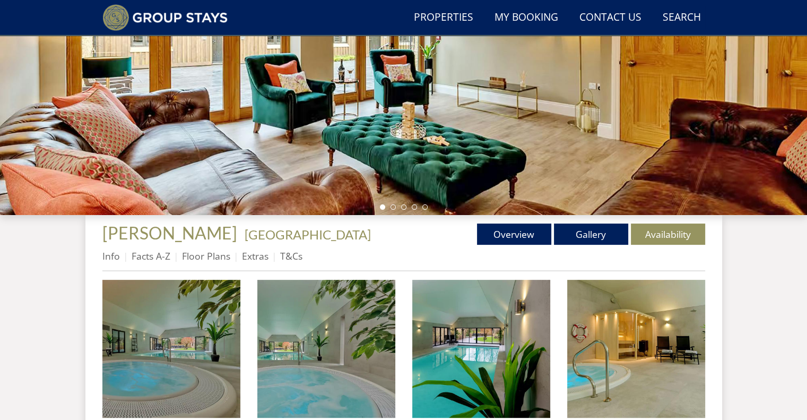
scroll to position [106, 0]
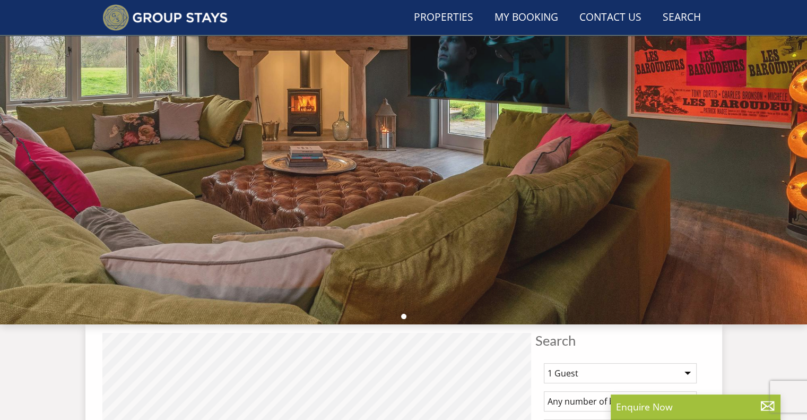
scroll to position [2826, 0]
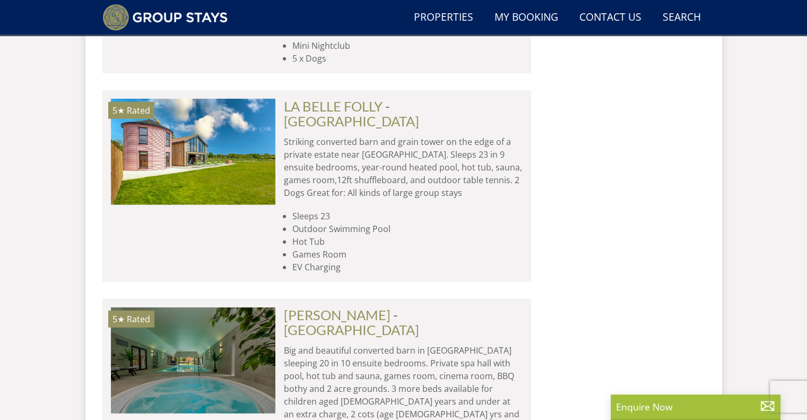
click at [86, 183] on div "Search Search 1 Guest 2 Guests 3 Guests 4 Guests 5 Guests 6 Guests 7 Guests 8 G…" at bounding box center [403, 18] width 637 height 4828
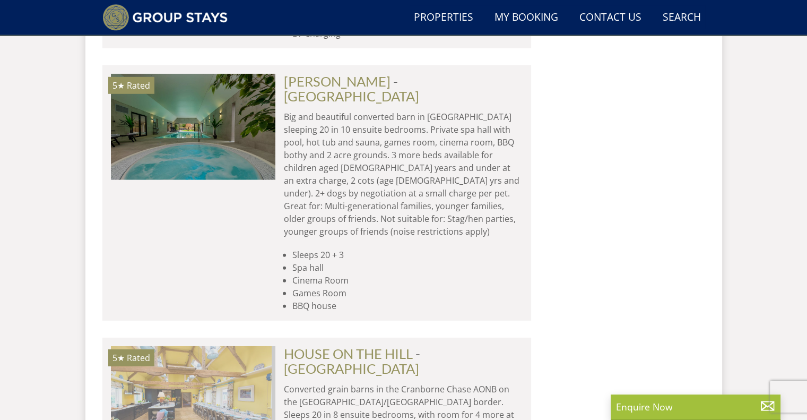
scroll to position [0, 659]
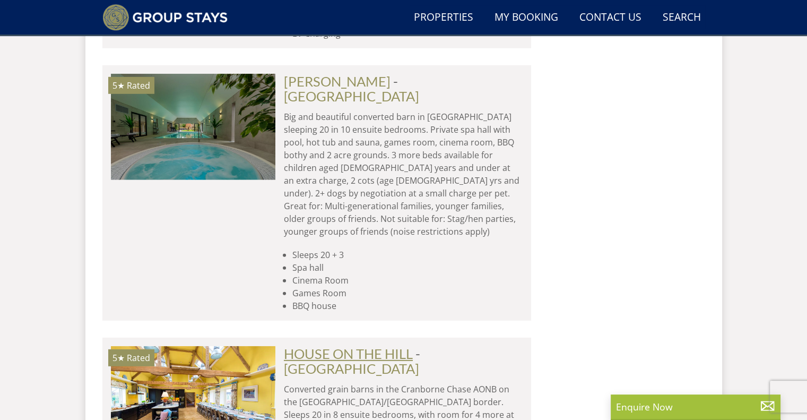
click at [348, 345] on link "HOUSE ON THE HILL" at bounding box center [348, 353] width 129 height 16
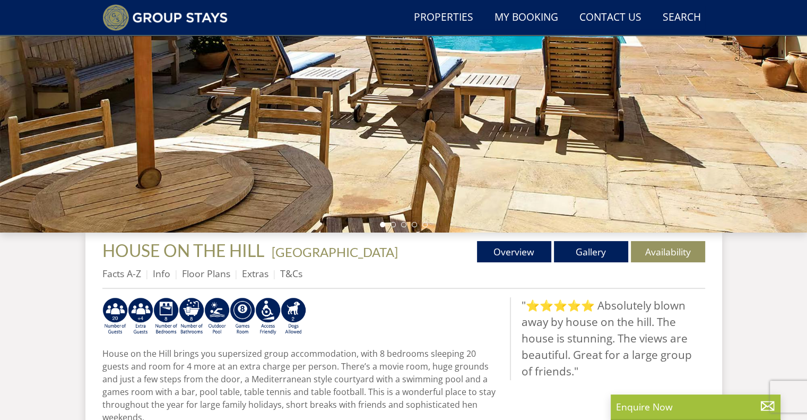
scroll to position [215, 0]
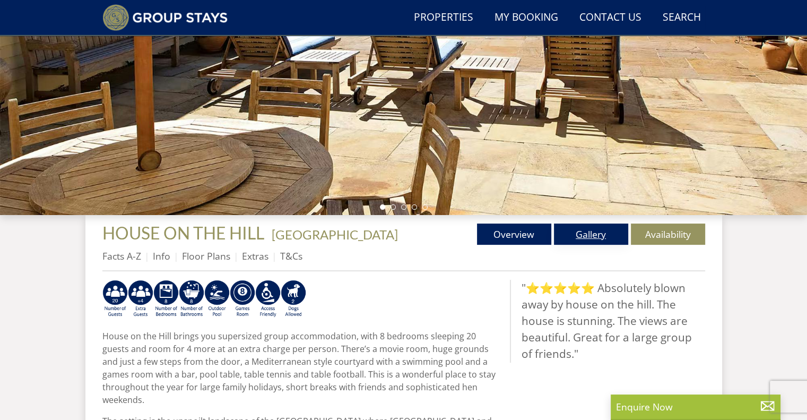
click at [595, 229] on link "Gallery" at bounding box center [591, 233] width 74 height 21
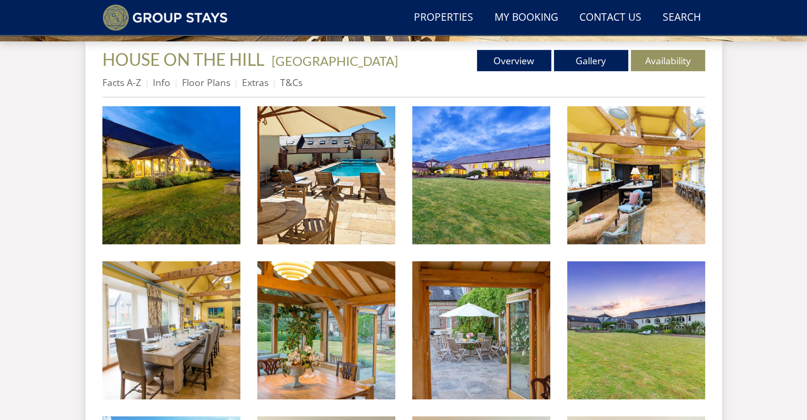
scroll to position [422, 0]
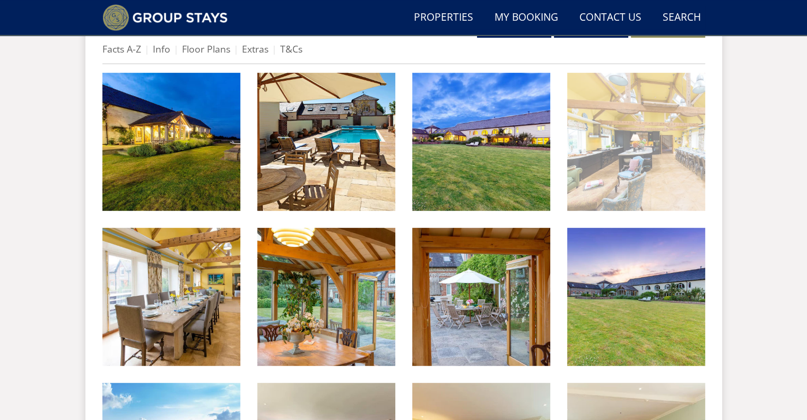
click at [605, 145] on img at bounding box center [636, 142] width 138 height 138
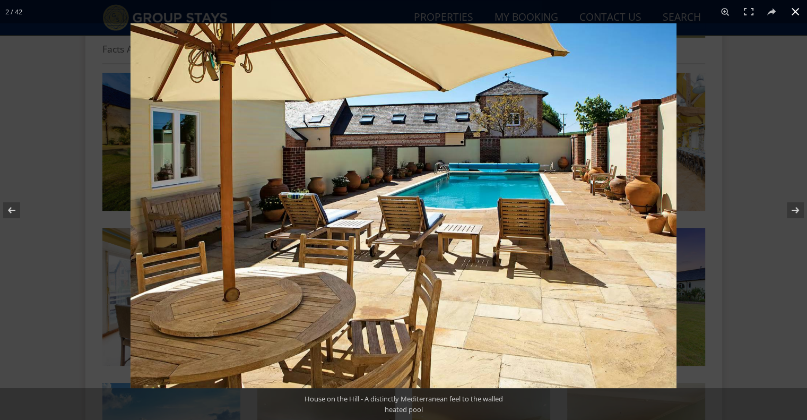
click at [798, 12] on button at bounding box center [795, 11] width 23 height 23
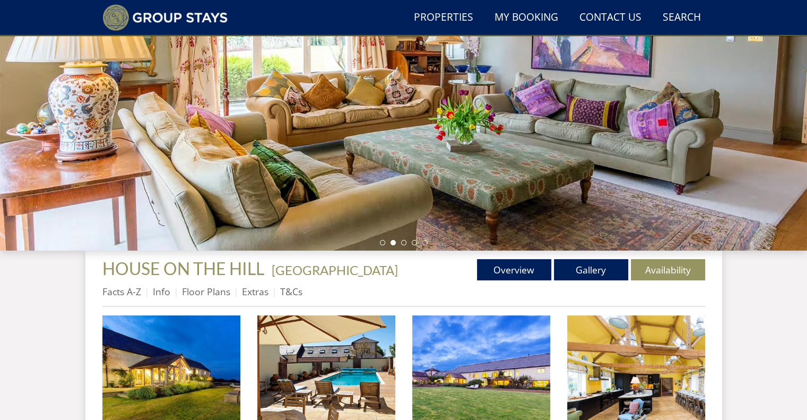
scroll to position [168, 0]
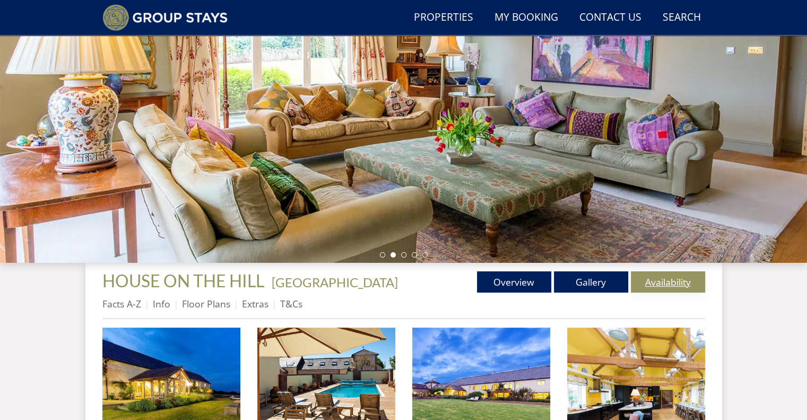
click at [677, 273] on link "Availability" at bounding box center [668, 281] width 74 height 21
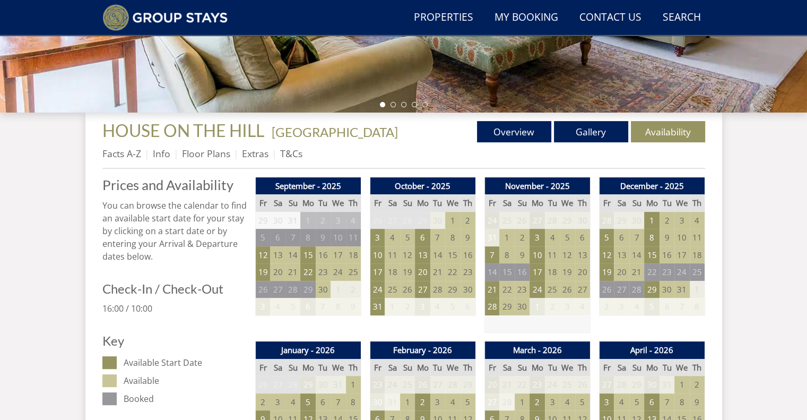
scroll to position [318, 0]
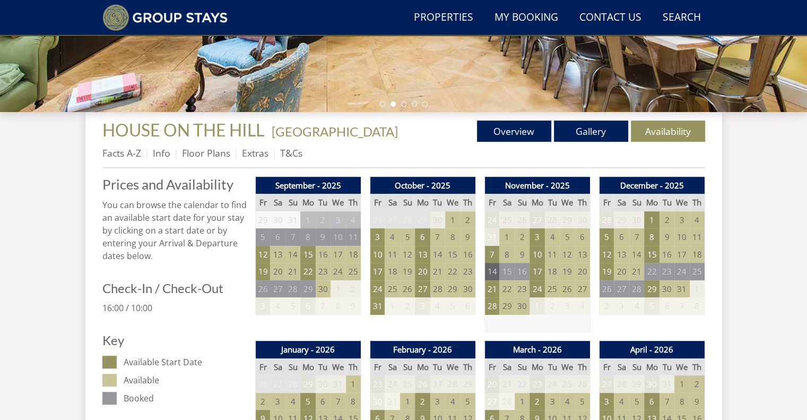
click at [488, 267] on td "14" at bounding box center [491, 272] width 15 height 18
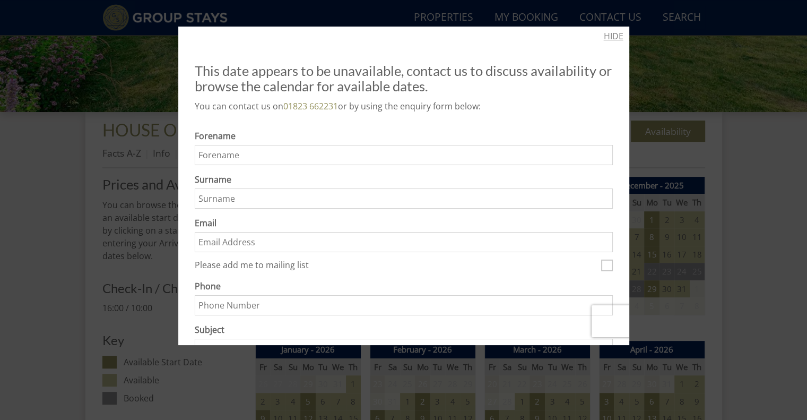
click at [612, 36] on link "HIDE" at bounding box center [614, 36] width 20 height 13
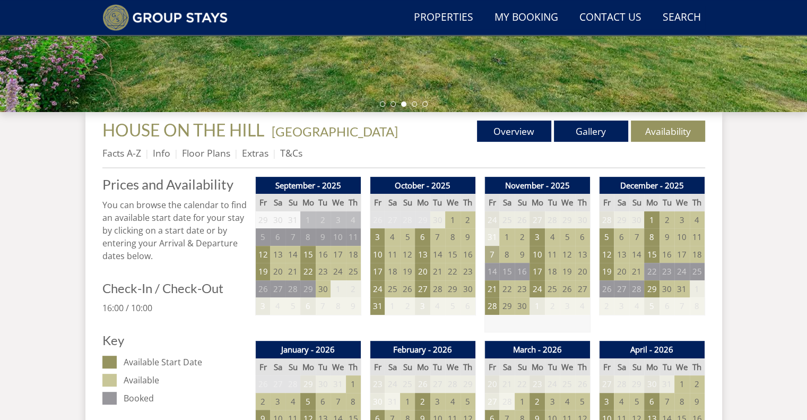
click at [492, 256] on td "7" at bounding box center [491, 255] width 15 height 18
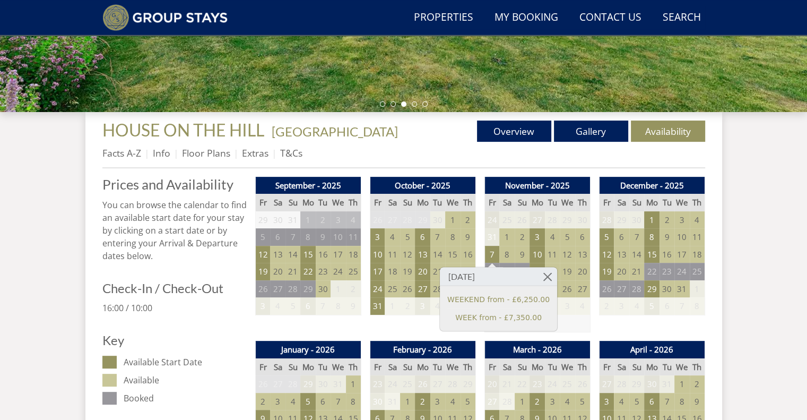
click at [564, 318] on td at bounding box center [537, 324] width 106 height 18
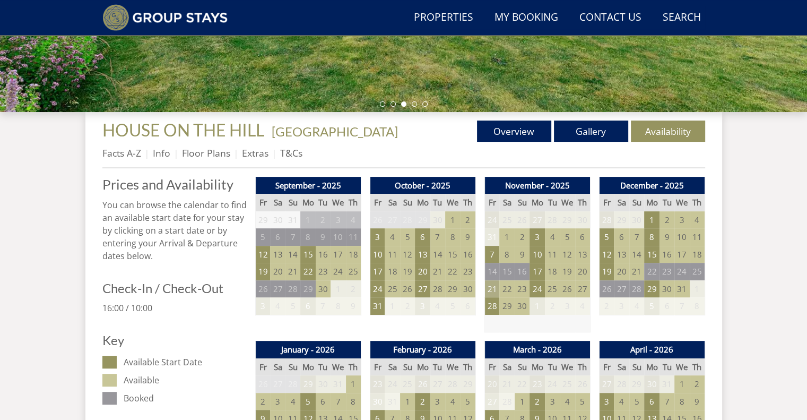
click at [492, 284] on td "21" at bounding box center [491, 289] width 15 height 18
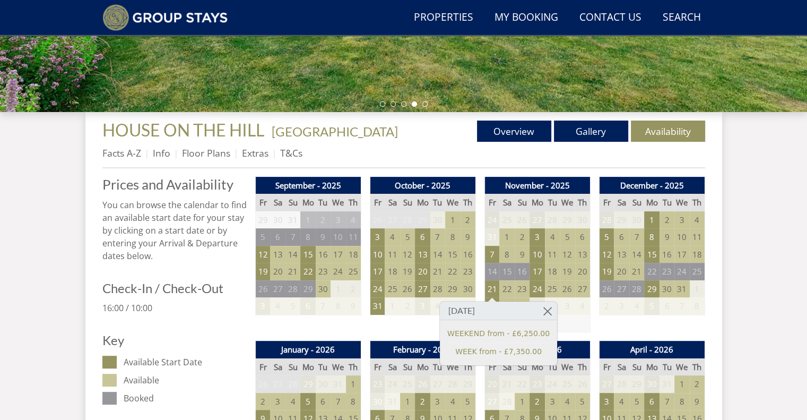
drag, startPoint x: 567, startPoint y: 317, endPoint x: 573, endPoint y: 315, distance: 6.2
click at [573, 315] on td at bounding box center [537, 324] width 106 height 18
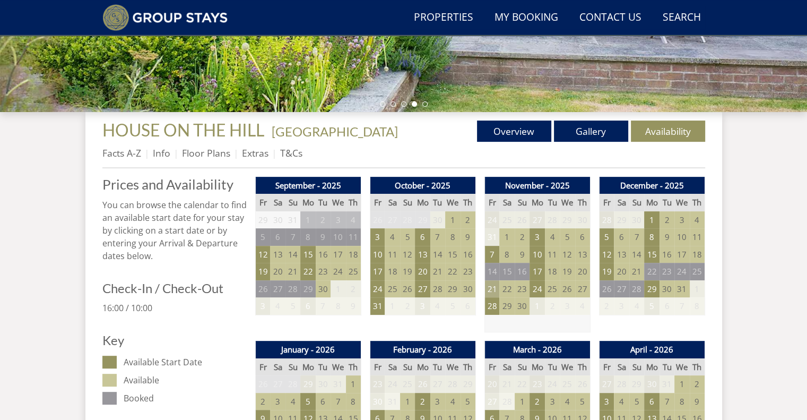
click at [492, 286] on td "21" at bounding box center [491, 289] width 15 height 18
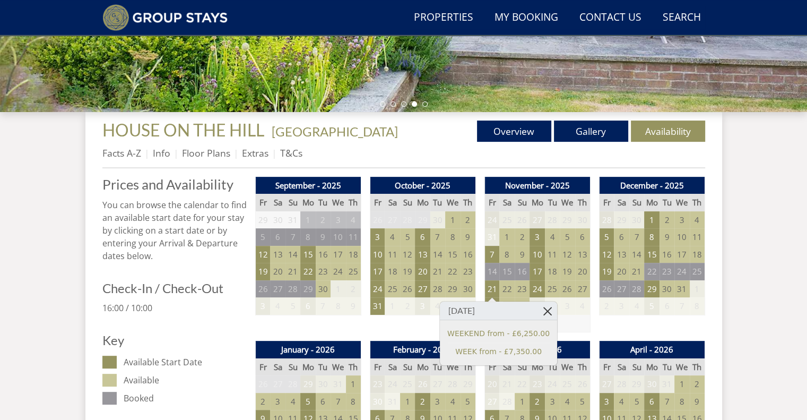
click at [539, 305] on link at bounding box center [548, 310] width 19 height 19
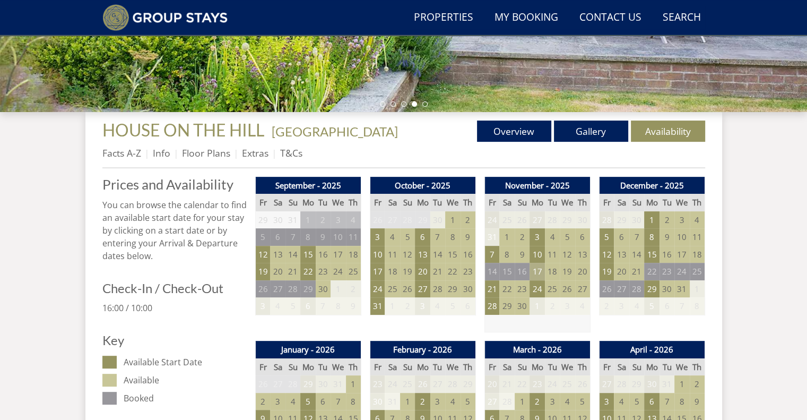
click at [539, 269] on td "17" at bounding box center [537, 272] width 15 height 18
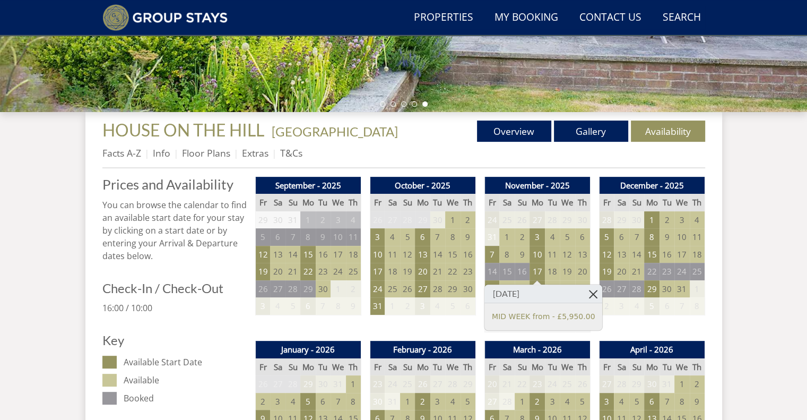
click at [584, 292] on link at bounding box center [593, 293] width 19 height 19
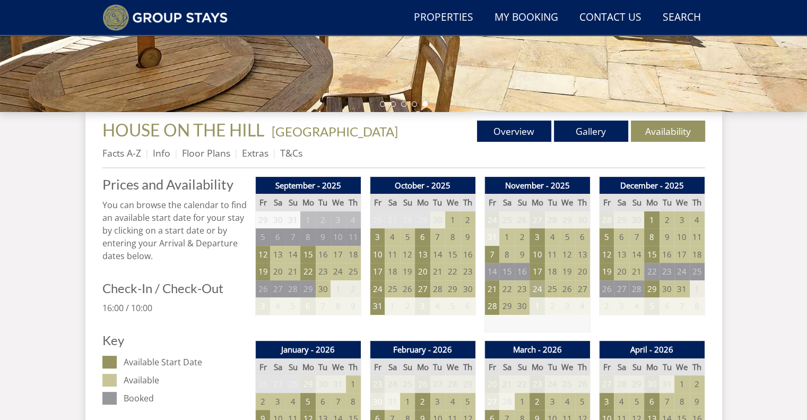
click at [538, 287] on td "24" at bounding box center [537, 289] width 15 height 18
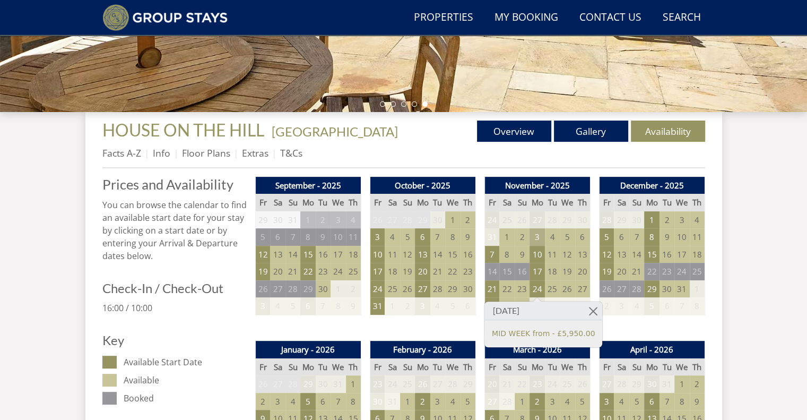
drag, startPoint x: 579, startPoint y: 308, endPoint x: 542, endPoint y: 235, distance: 82.1
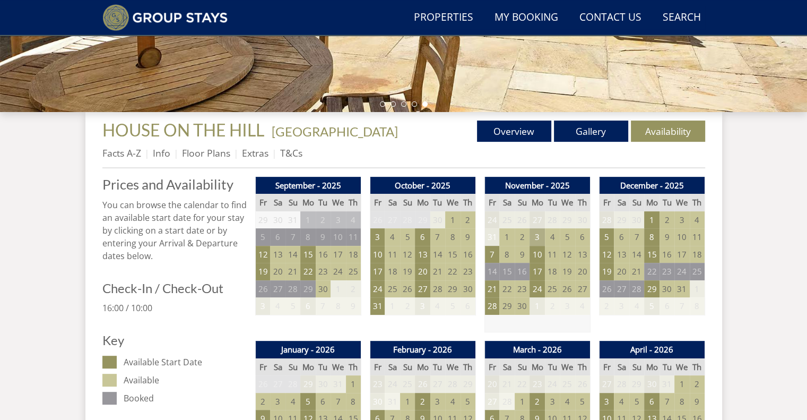
click at [542, 235] on td "3" at bounding box center [537, 237] width 15 height 18
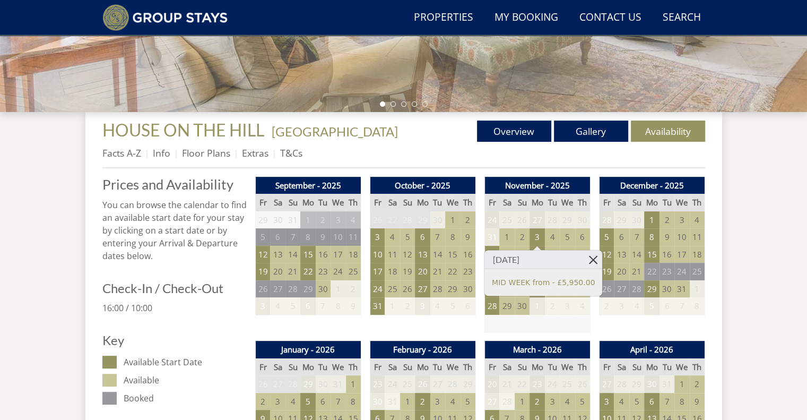
click at [584, 257] on link at bounding box center [593, 259] width 19 height 19
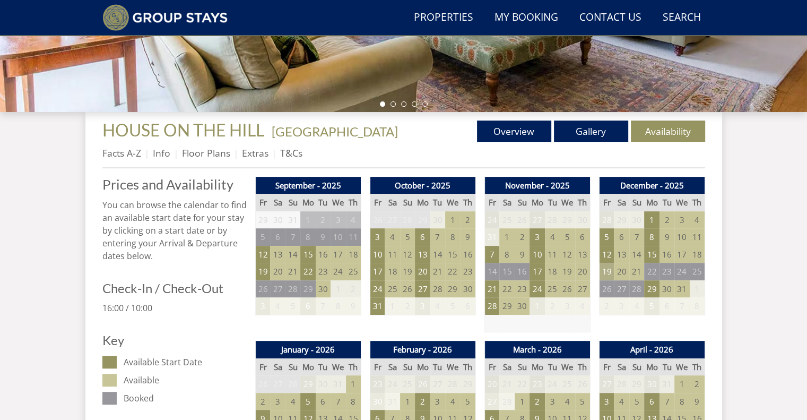
click at [610, 273] on td "19" at bounding box center [606, 272] width 15 height 18
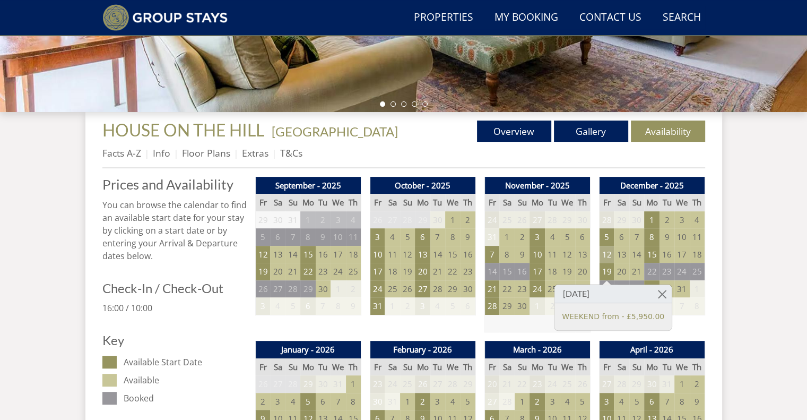
click at [611, 261] on td "12" at bounding box center [606, 255] width 15 height 18
click at [614, 246] on td "13" at bounding box center [621, 255] width 15 height 18
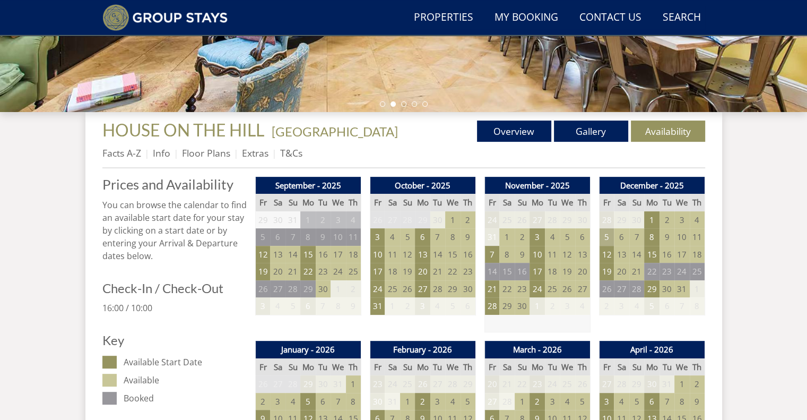
click at [609, 238] on td "5" at bounding box center [606, 237] width 15 height 18
